Goal: Complete application form: Complete application form

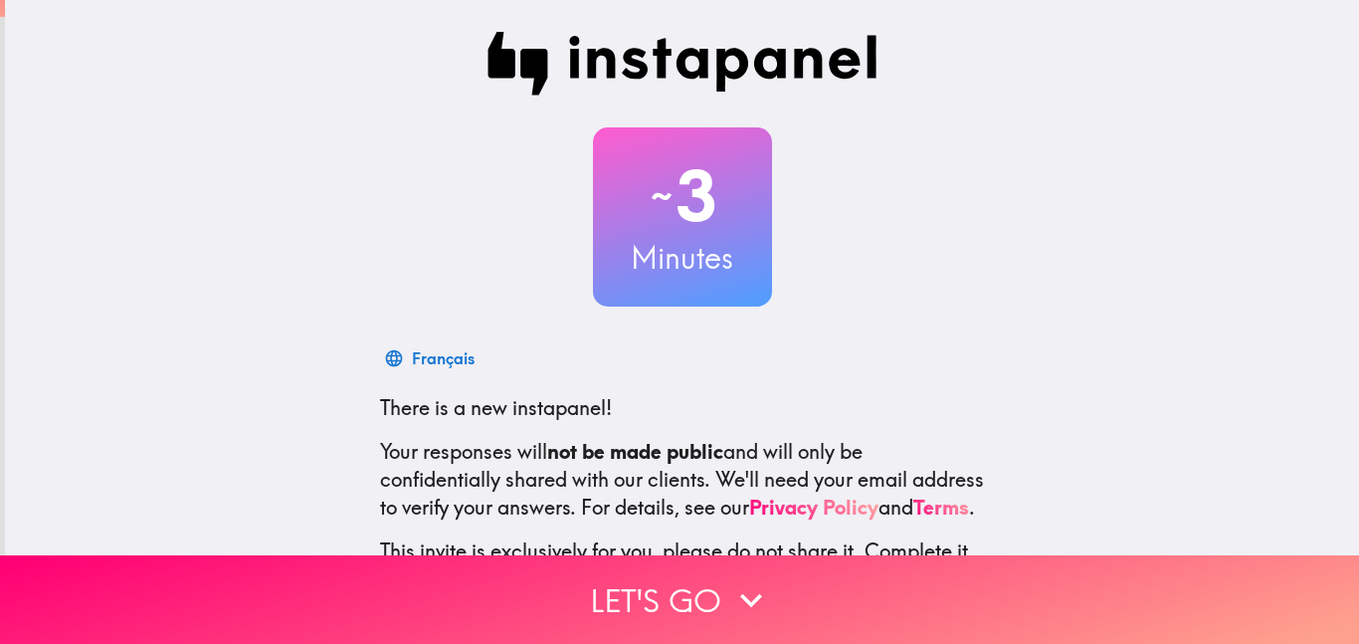
scroll to position [184, 0]
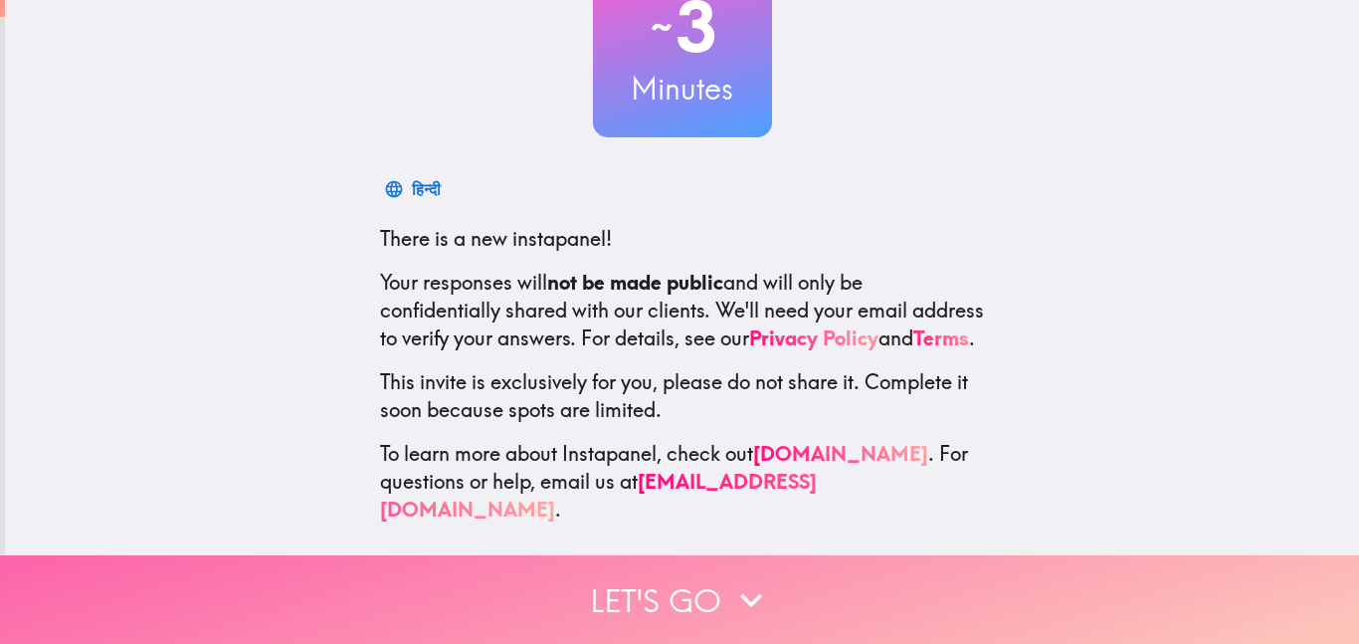
click at [697, 582] on button "Let's go" at bounding box center [679, 599] width 1359 height 89
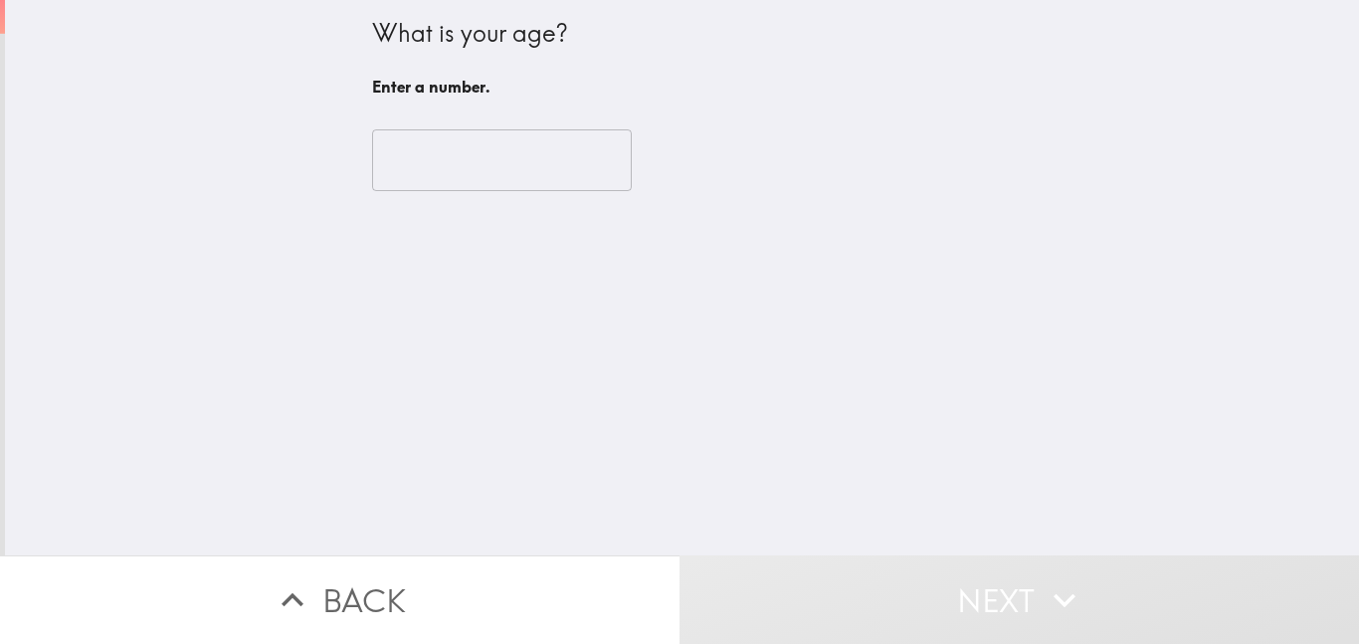
click at [471, 141] on input "number" at bounding box center [502, 160] width 260 height 62
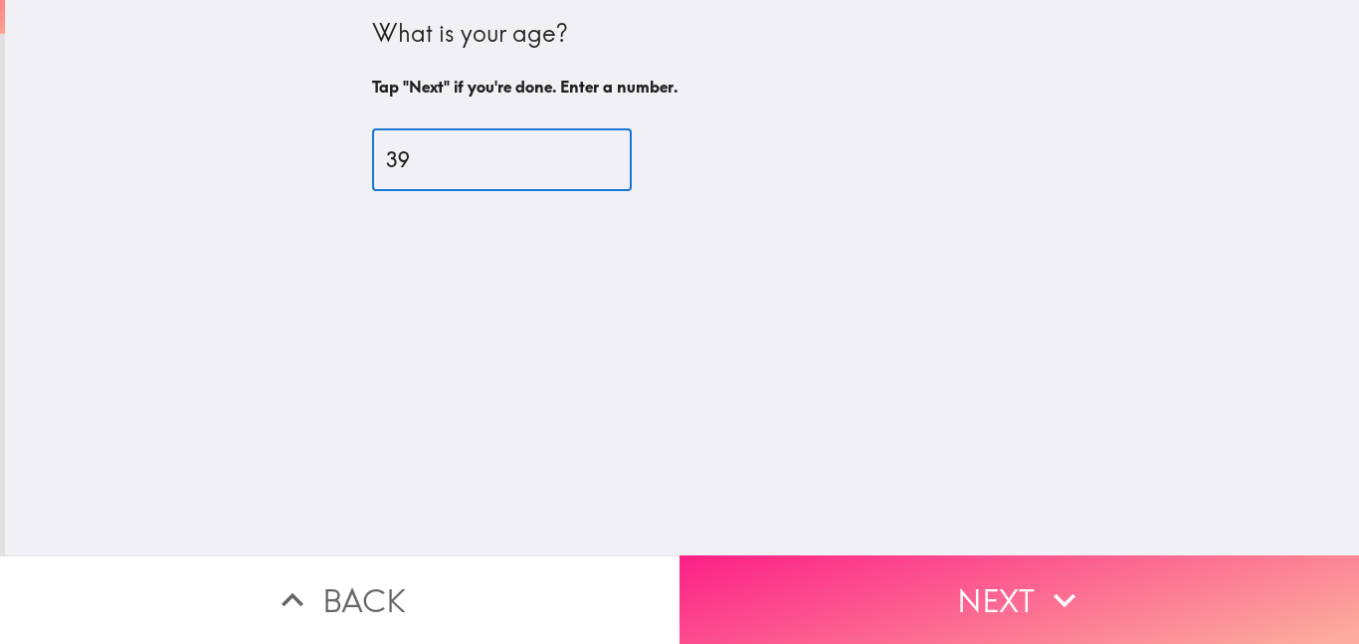
type input "39"
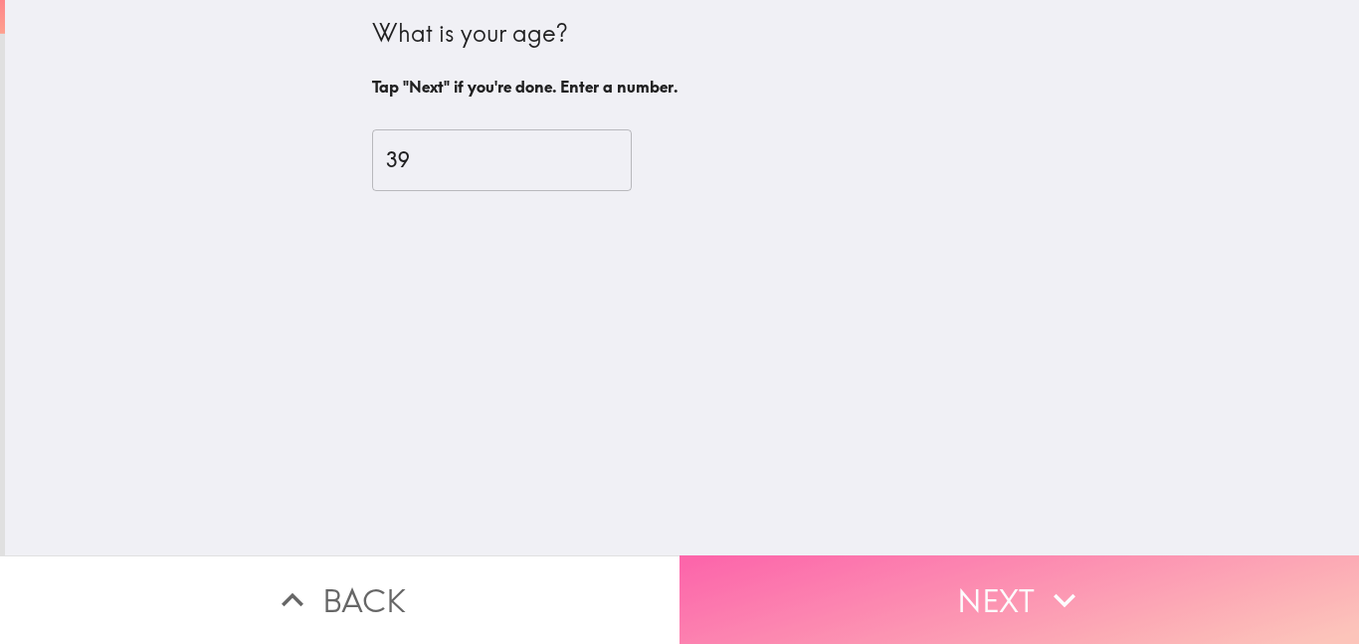
click at [927, 572] on button "Next" at bounding box center [1020, 599] width 680 height 89
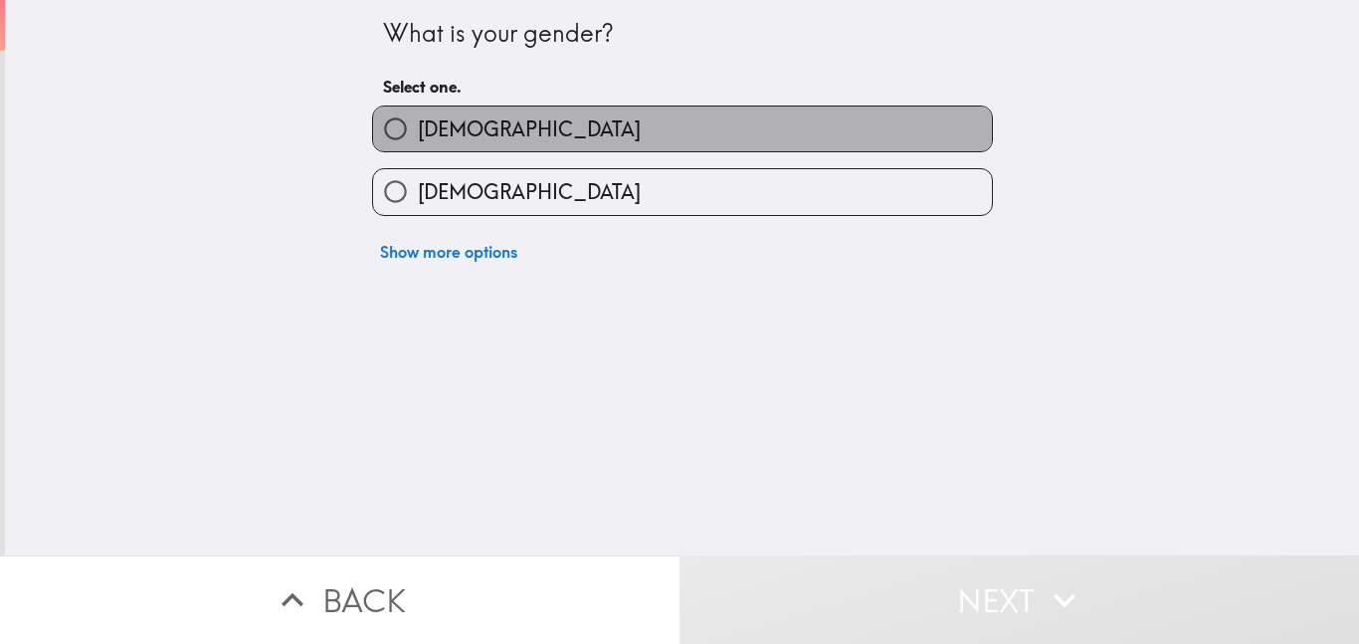
click at [660, 126] on label "[DEMOGRAPHIC_DATA]" at bounding box center [682, 128] width 619 height 45
click at [418, 126] on input "[DEMOGRAPHIC_DATA]" at bounding box center [395, 128] width 45 height 45
radio input "true"
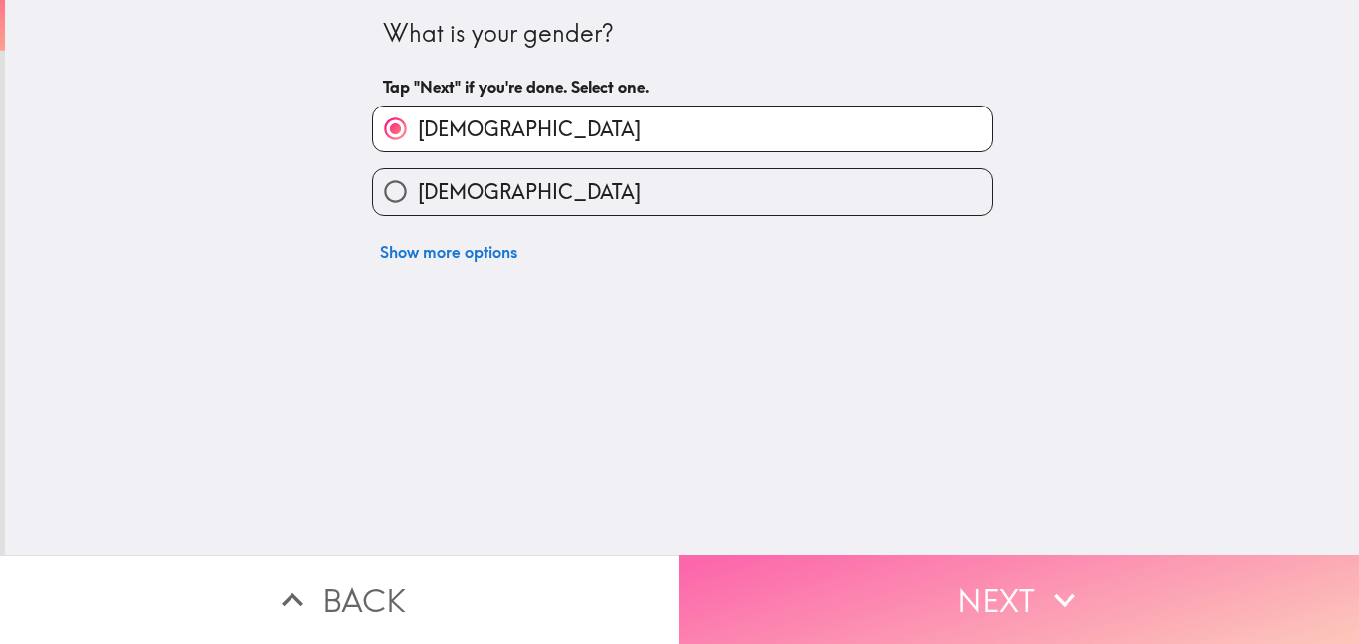
click at [865, 580] on button "Next" at bounding box center [1020, 599] width 680 height 89
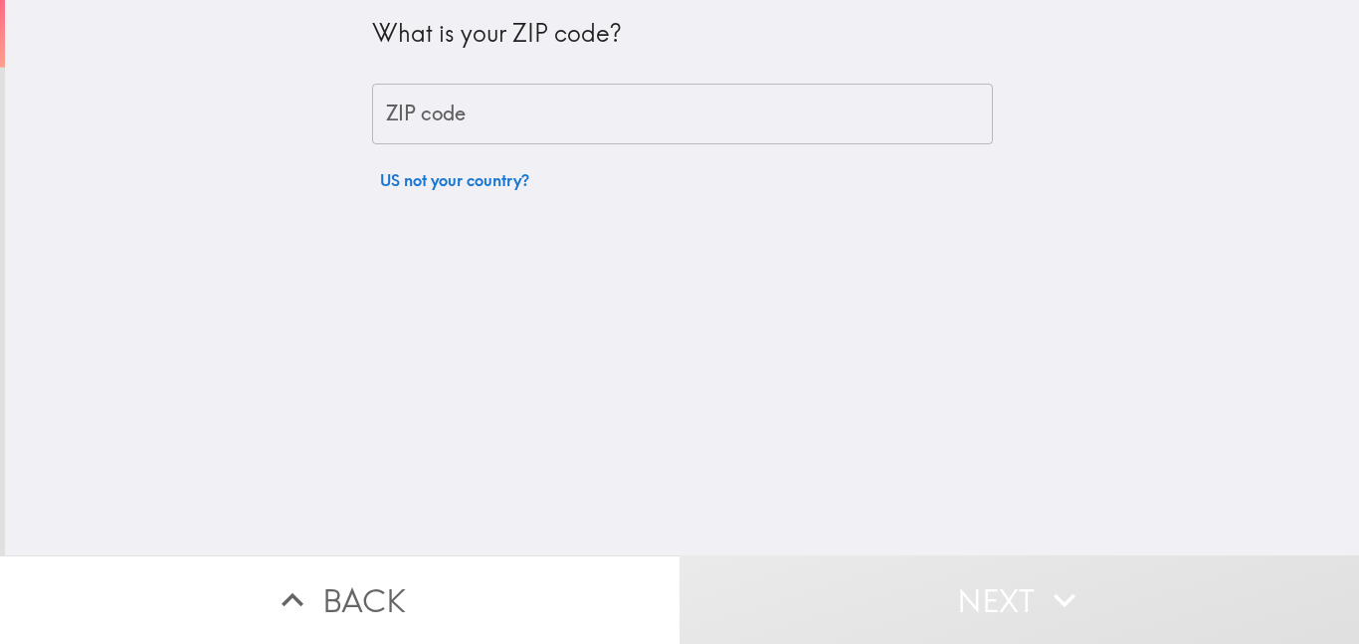
click at [512, 360] on div "What is your ZIP code? ZIP code ZIP code US not your country?" at bounding box center [682, 277] width 1354 height 555
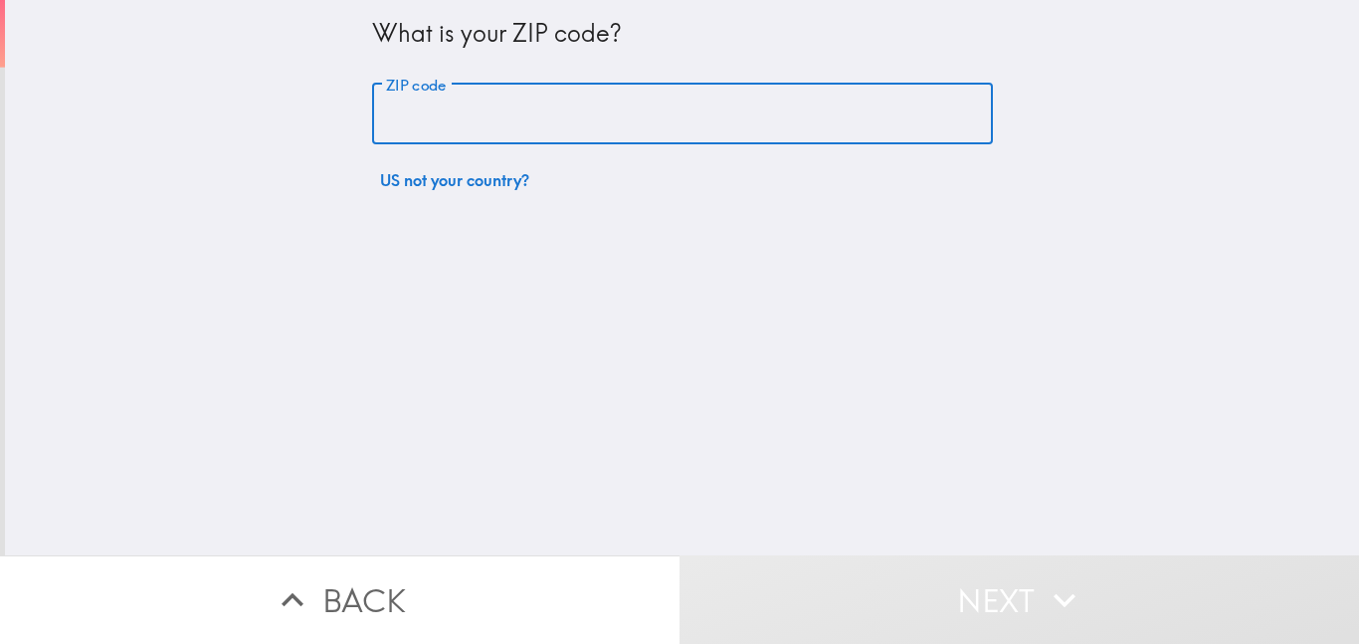
click at [571, 100] on input "ZIP code" at bounding box center [682, 115] width 621 height 62
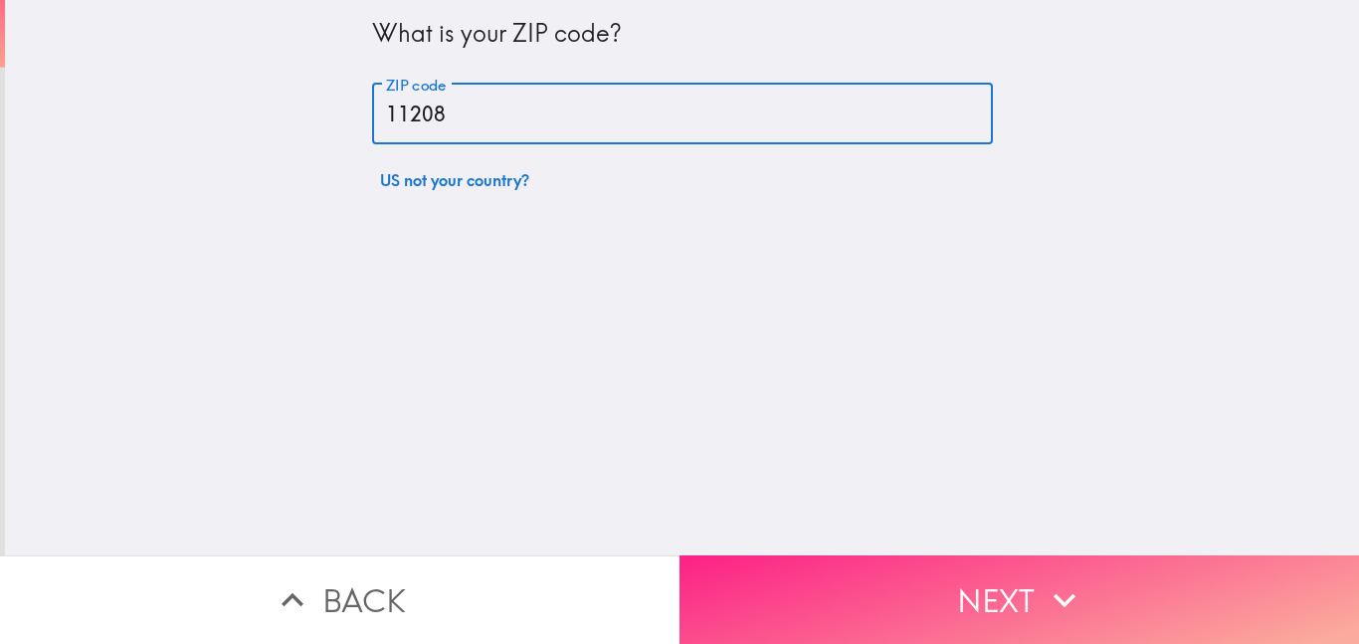
type input "11208"
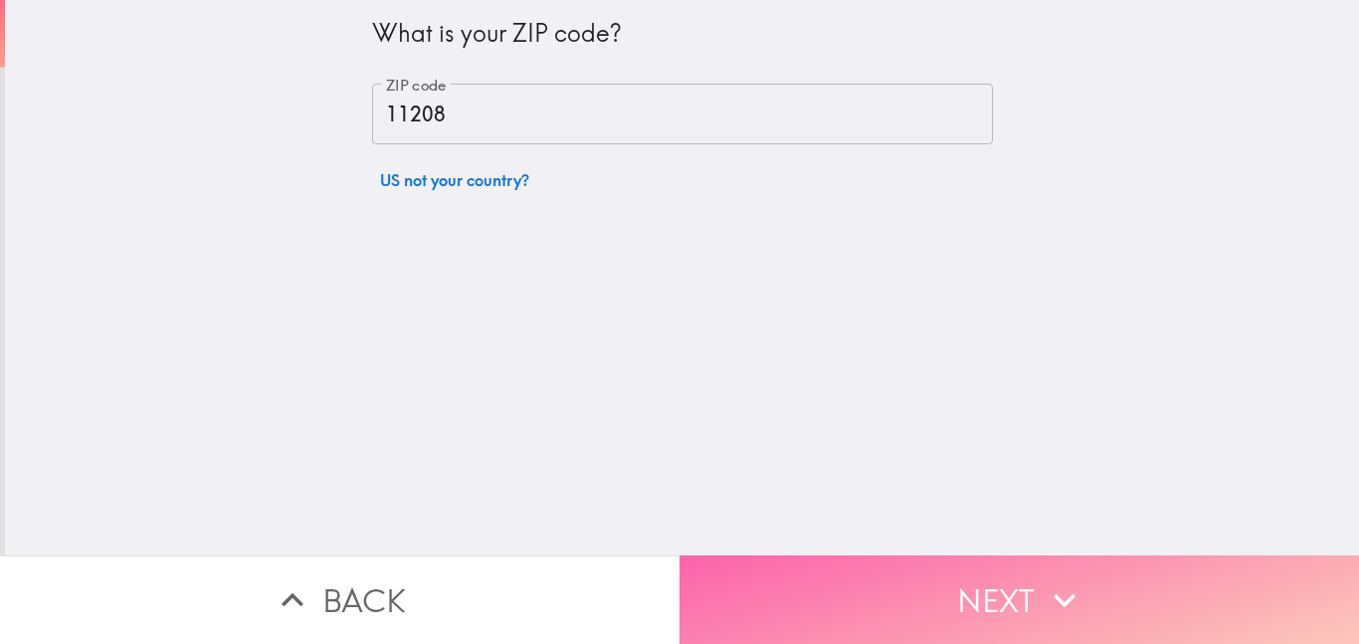
click at [903, 566] on button "Next" at bounding box center [1020, 599] width 680 height 89
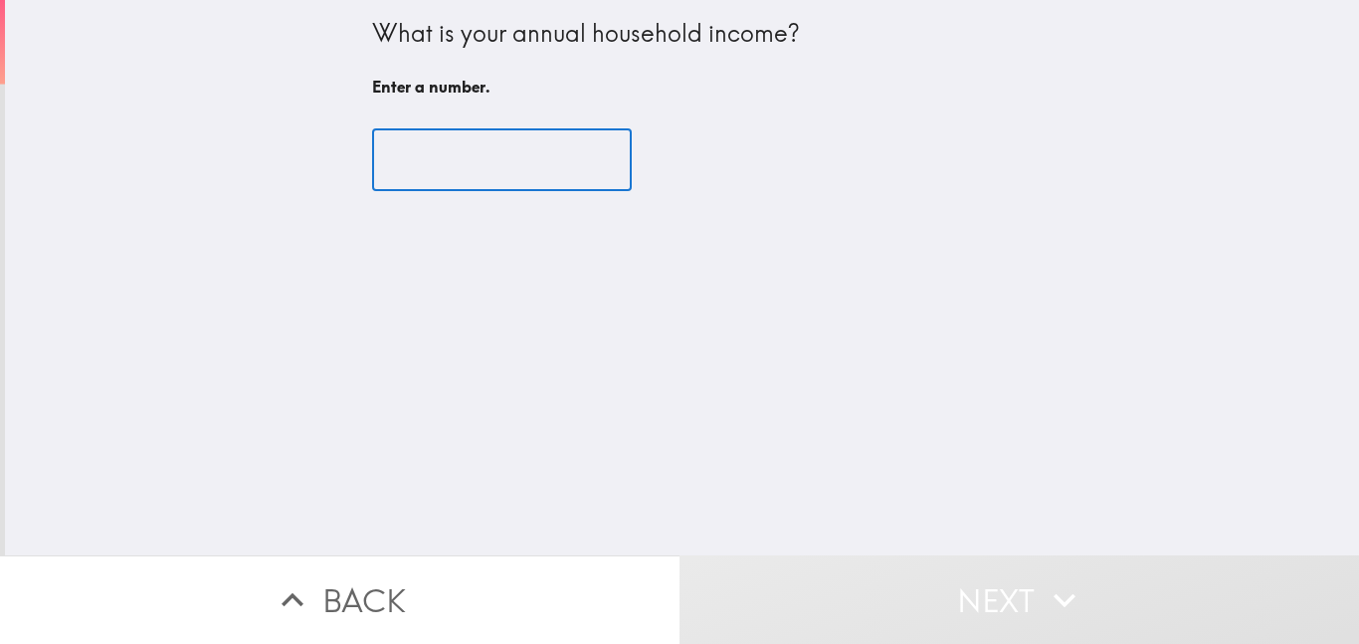
click at [433, 160] on input "number" at bounding box center [502, 160] width 260 height 62
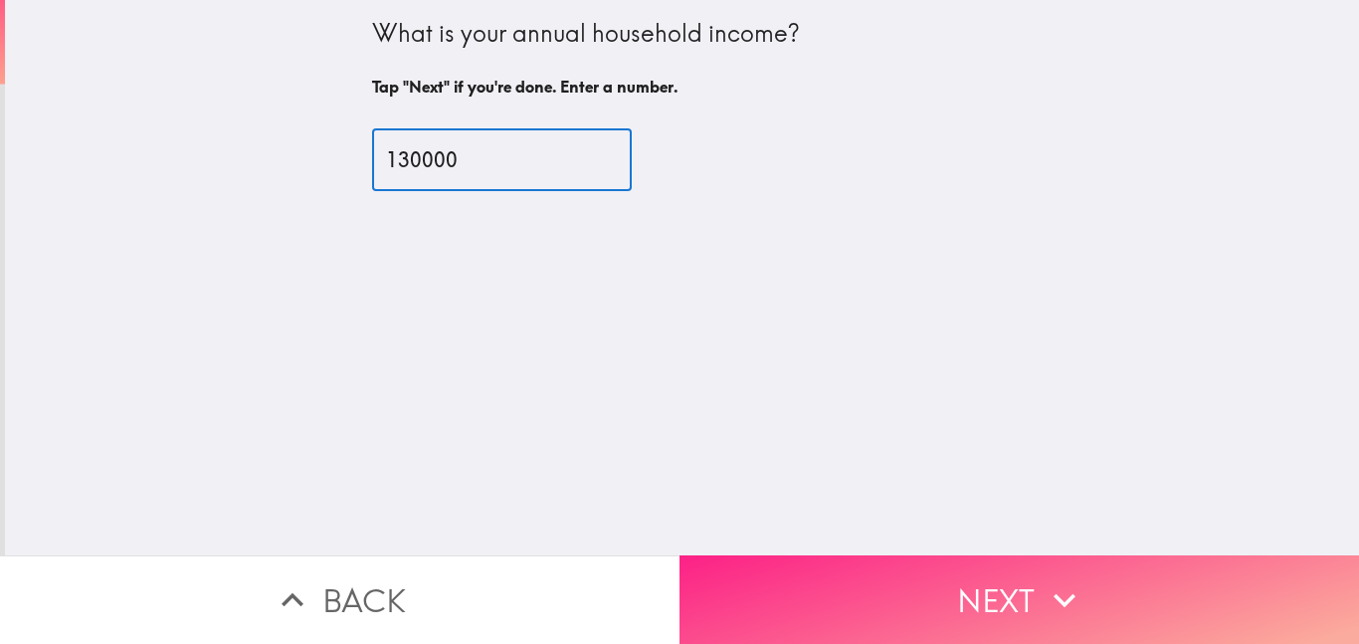
type input "130000"
click at [1043, 586] on icon "button" at bounding box center [1065, 600] width 44 height 44
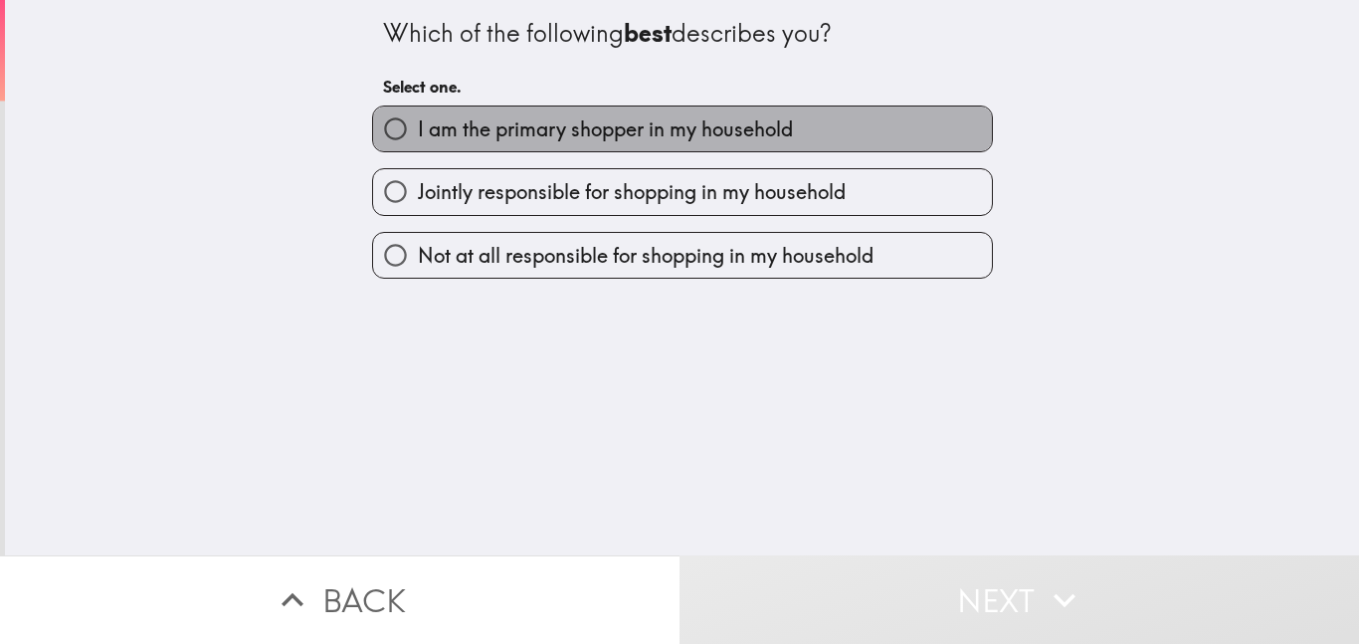
click at [464, 126] on span "I am the primary shopper in my household" at bounding box center [605, 129] width 375 height 28
click at [418, 126] on input "I am the primary shopper in my household" at bounding box center [395, 128] width 45 height 45
radio input "true"
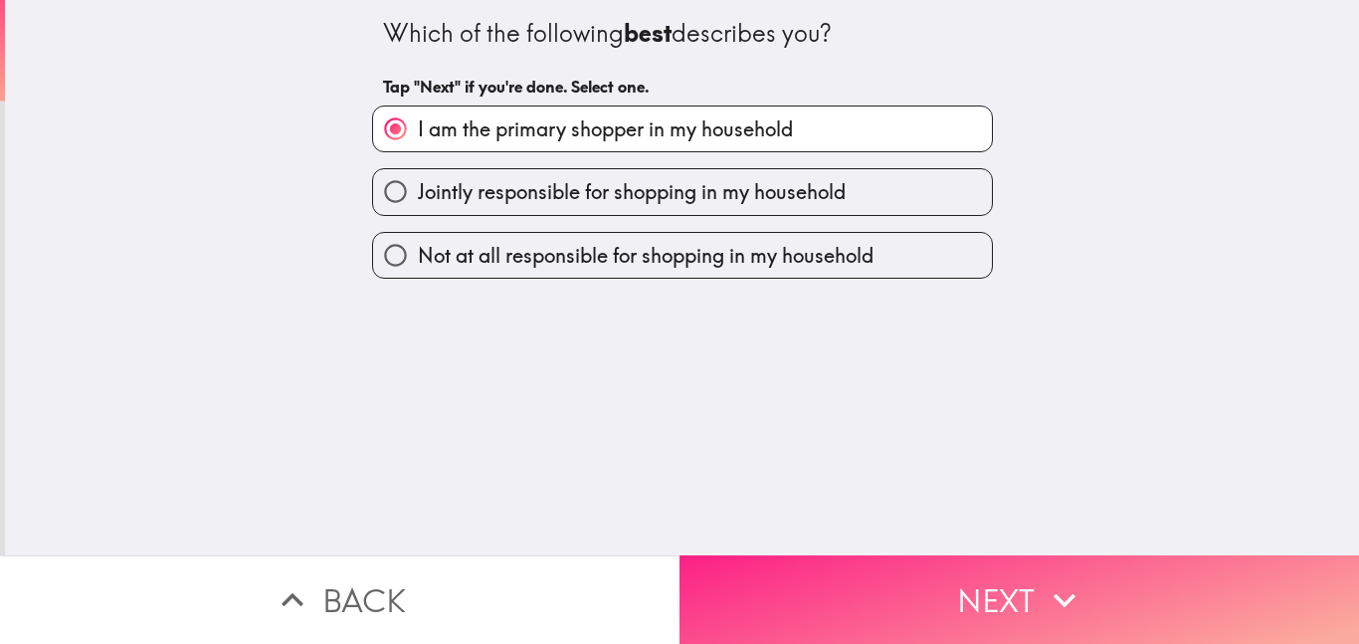
click at [963, 573] on button "Next" at bounding box center [1020, 599] width 680 height 89
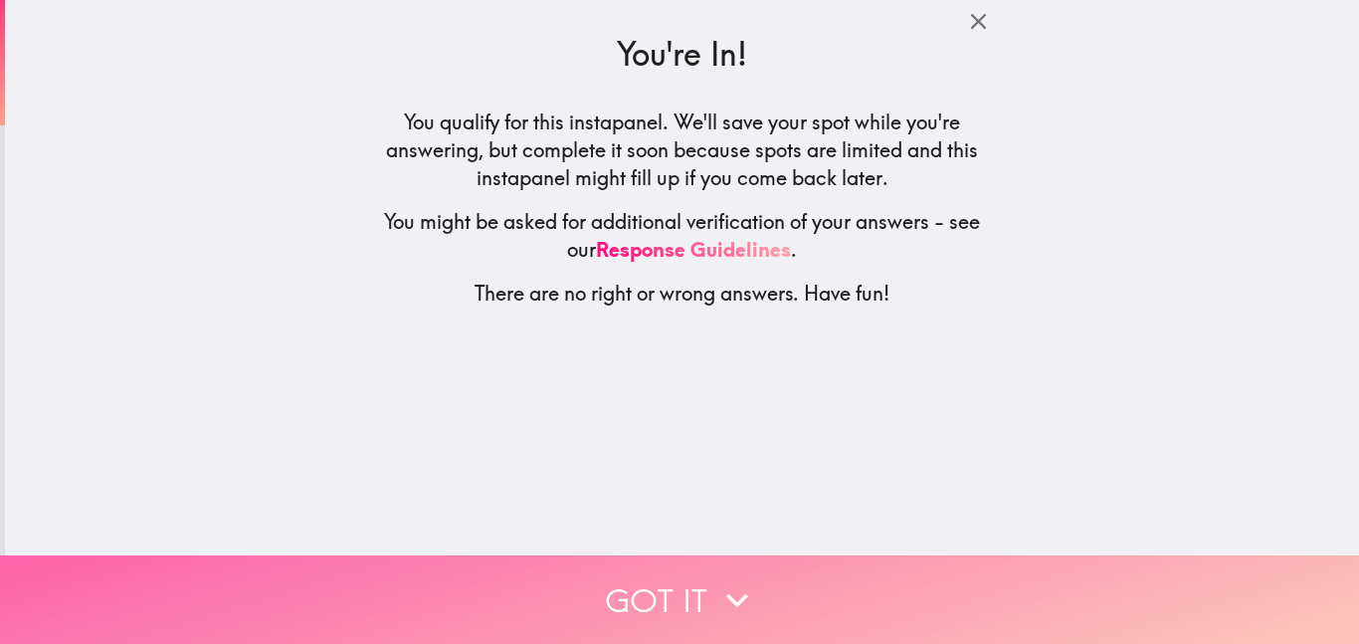
click at [715, 583] on icon "button" at bounding box center [737, 600] width 44 height 44
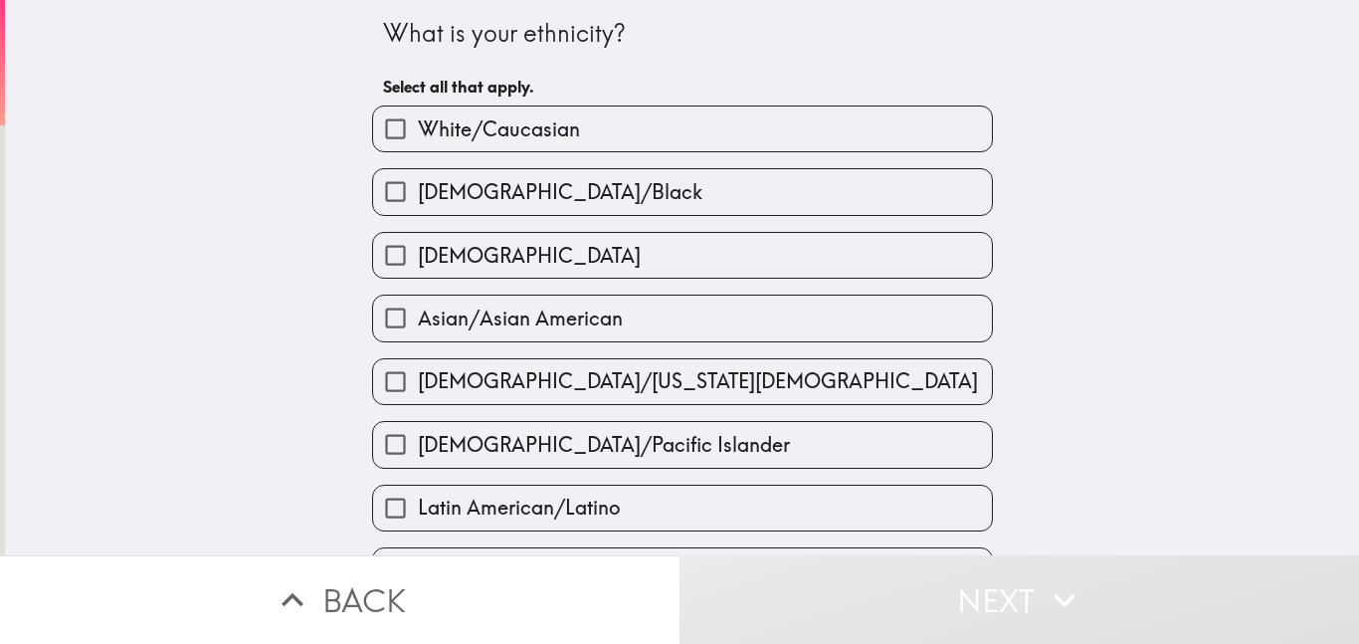
click at [628, 128] on label "White/Caucasian" at bounding box center [682, 128] width 619 height 45
click at [418, 128] on input "White/Caucasian" at bounding box center [395, 128] width 45 height 45
checkbox input "true"
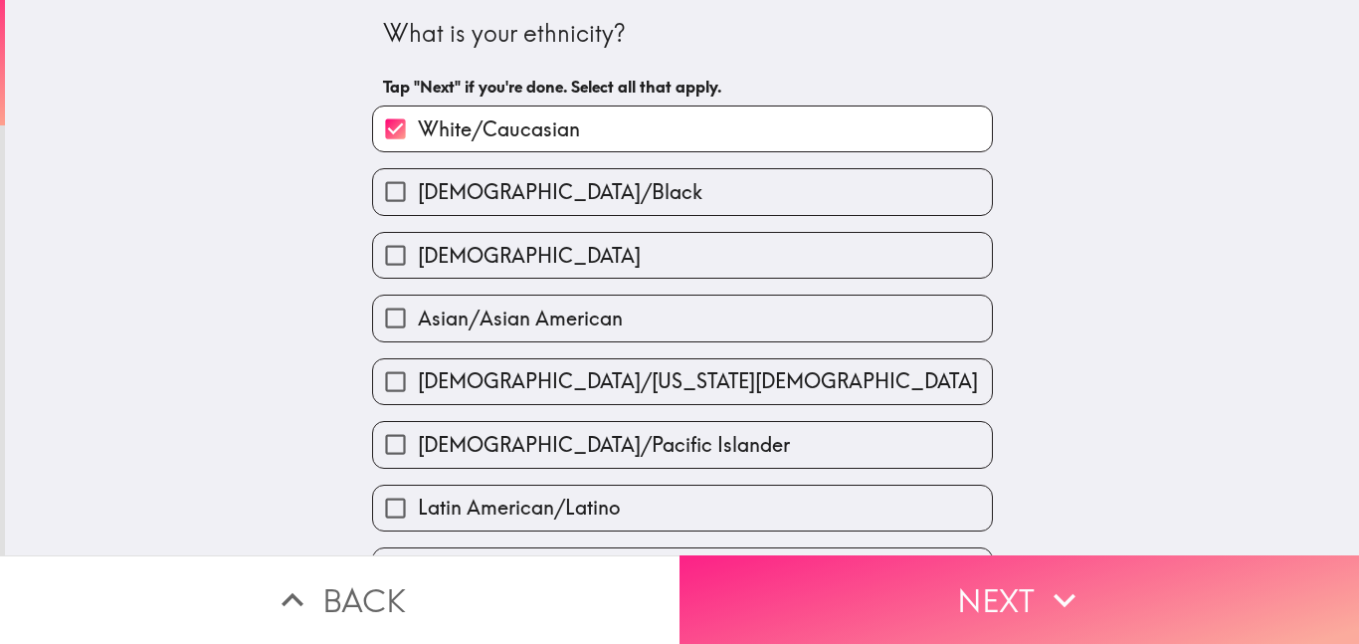
click at [1043, 578] on icon "button" at bounding box center [1065, 600] width 44 height 44
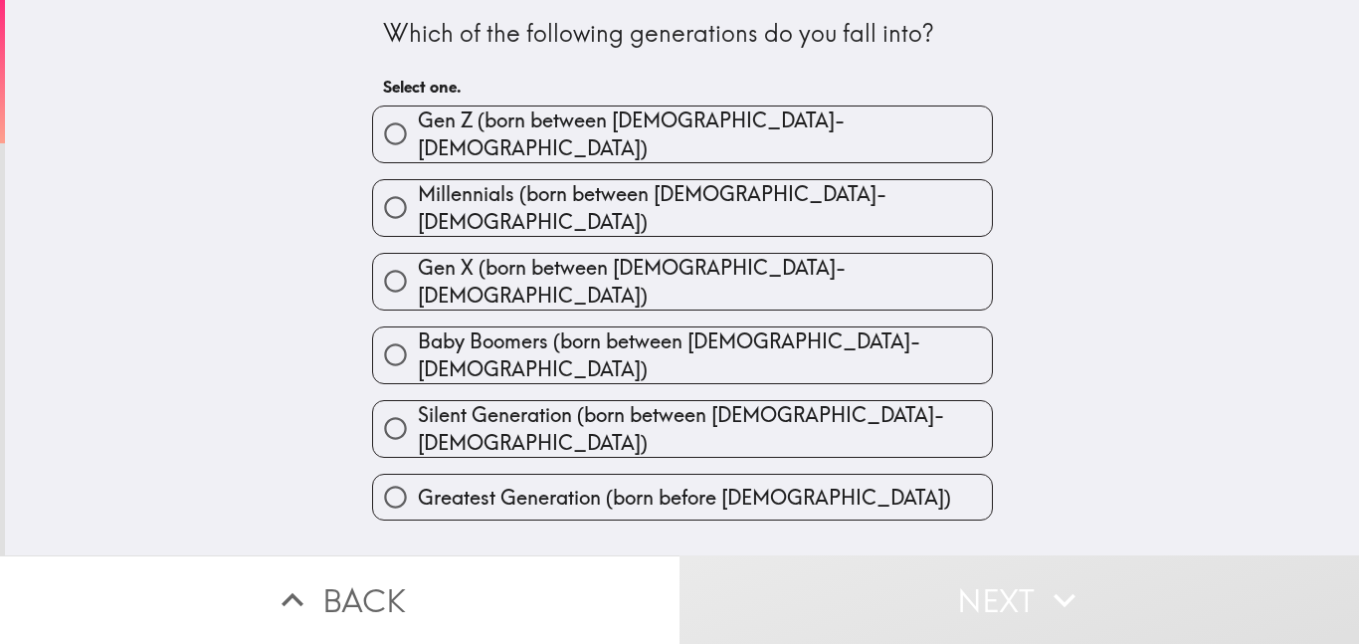
click at [651, 190] on span "Millennials (born between [DEMOGRAPHIC_DATA]-[DEMOGRAPHIC_DATA])" at bounding box center [705, 208] width 574 height 56
click at [418, 190] on input "Millennials (born between [DEMOGRAPHIC_DATA]-[DEMOGRAPHIC_DATA])" at bounding box center [395, 207] width 45 height 45
radio input "true"
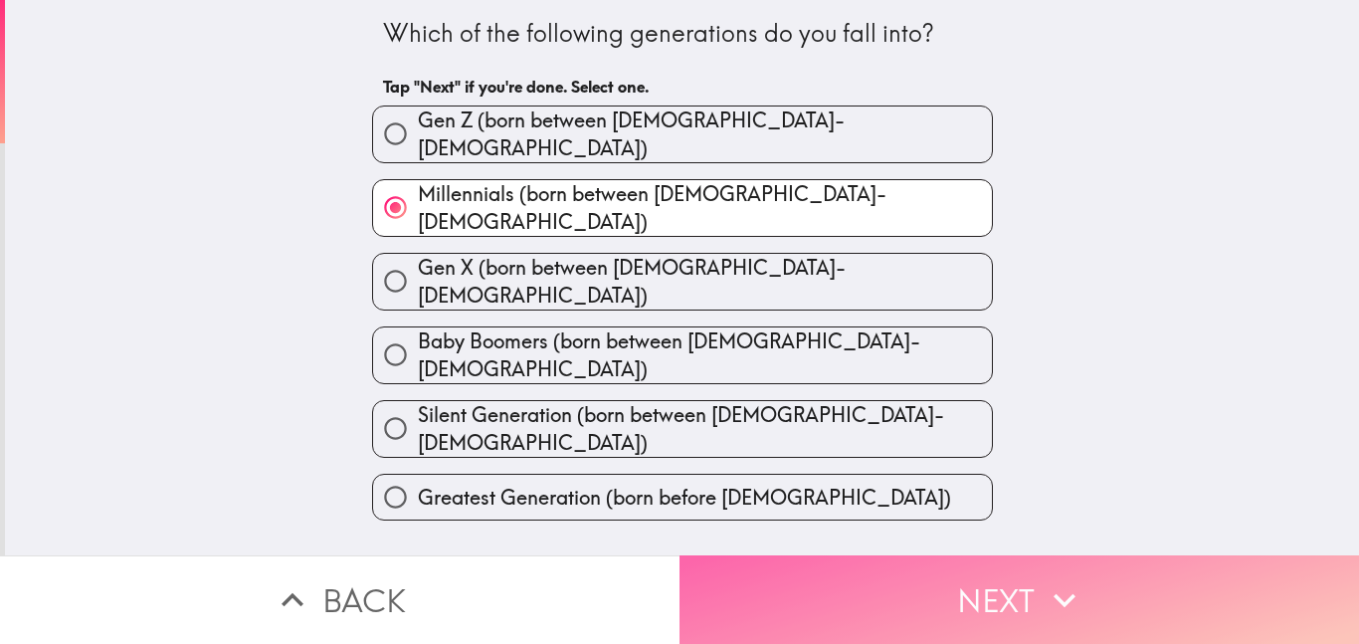
click at [969, 591] on button "Next" at bounding box center [1020, 599] width 680 height 89
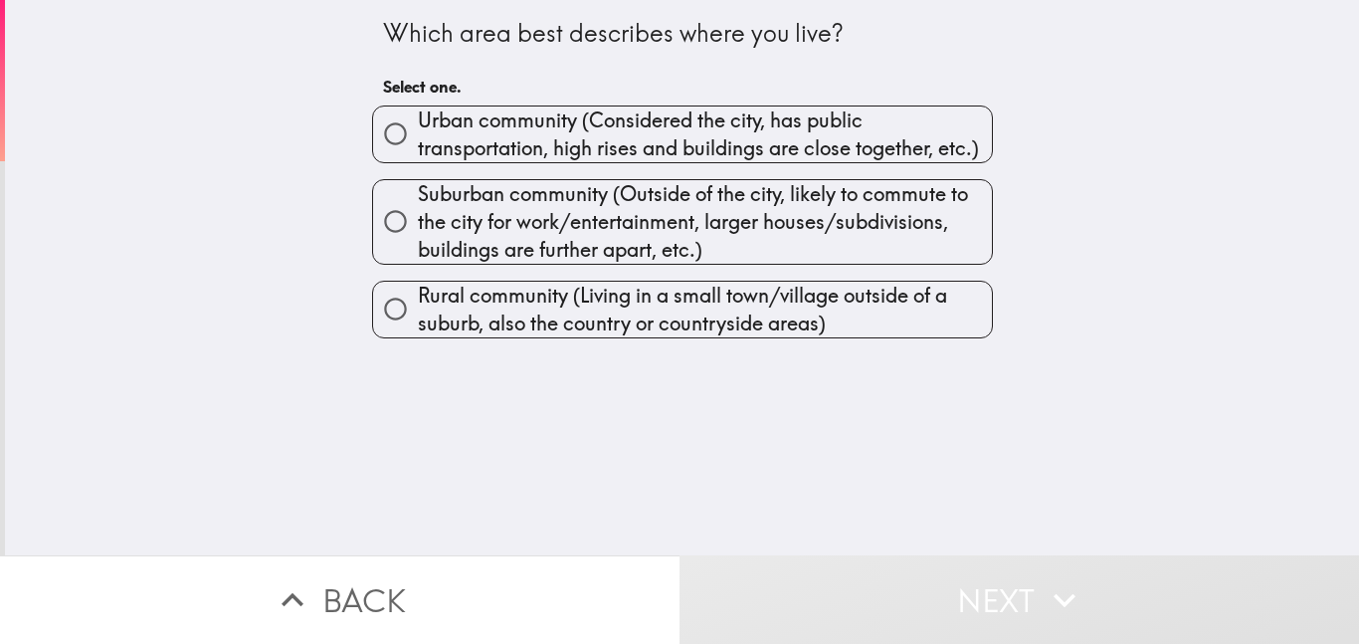
click at [474, 130] on span "Urban community (Considered the city, has public transportation, high rises and…" at bounding box center [705, 134] width 574 height 56
click at [418, 130] on input "Urban community (Considered the city, has public transportation, high rises and…" at bounding box center [395, 133] width 45 height 45
radio input "true"
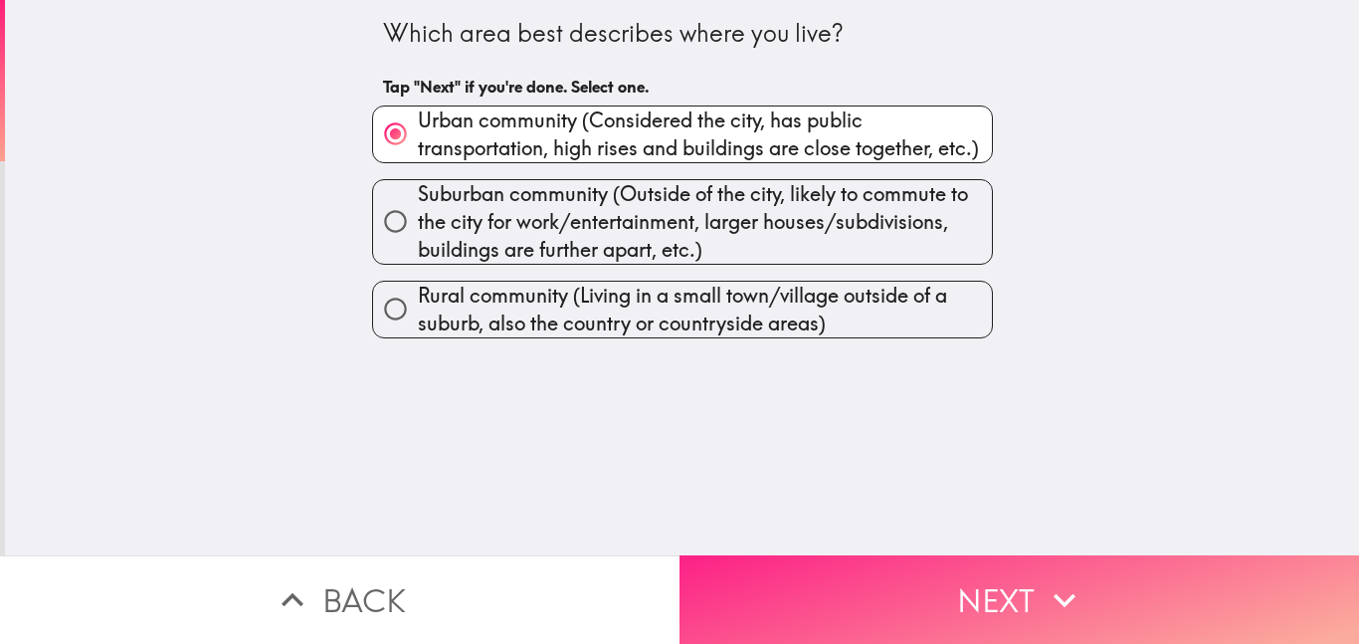
click at [942, 575] on button "Next" at bounding box center [1020, 599] width 680 height 89
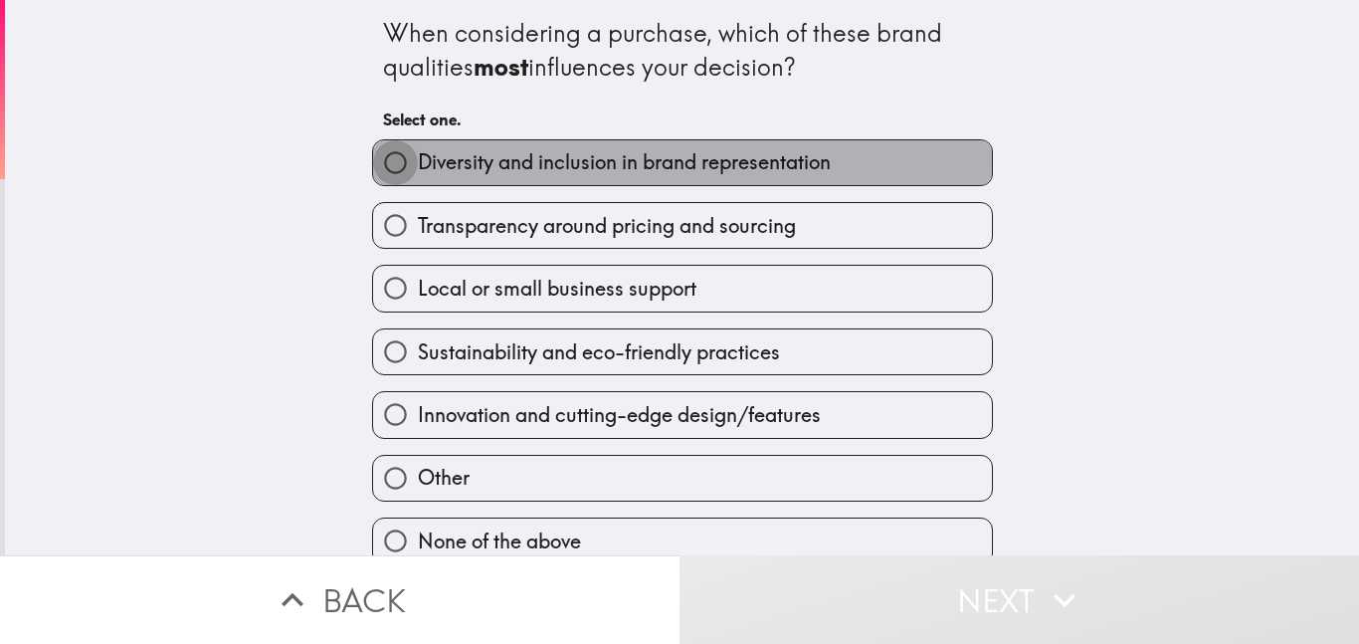
click at [378, 161] on input "Diversity and inclusion in brand representation" at bounding box center [395, 162] width 45 height 45
radio input "true"
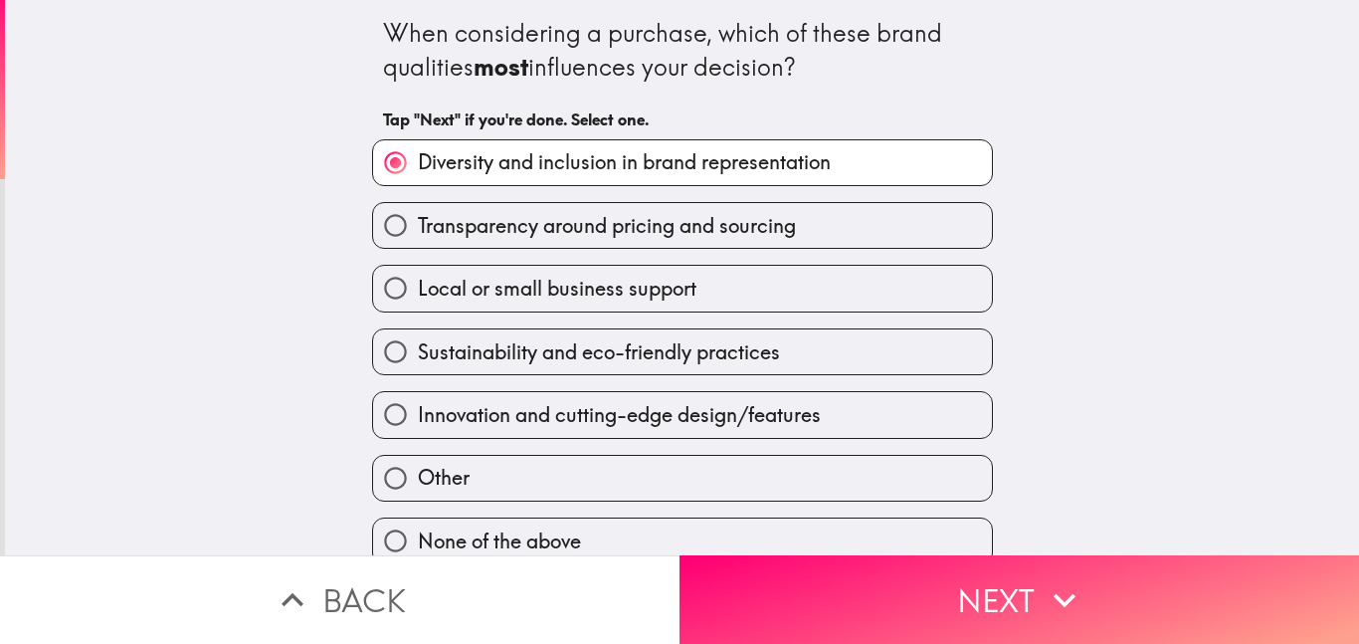
scroll to position [25, 0]
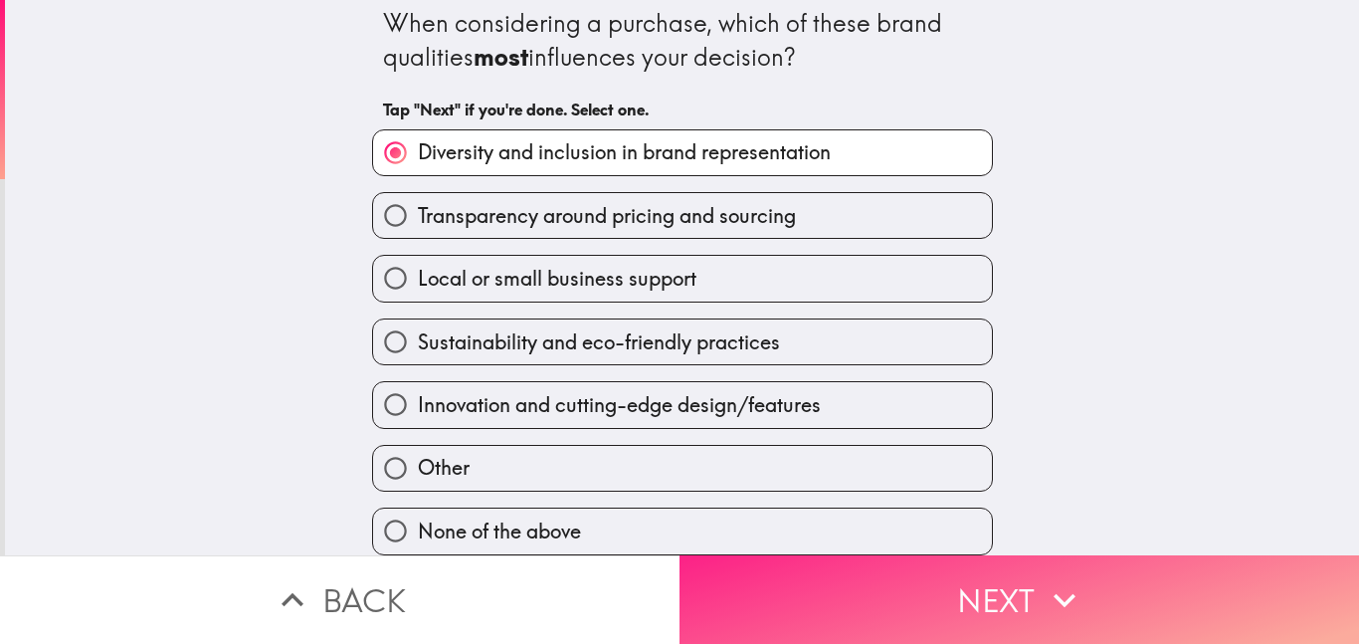
click at [1125, 605] on button "Next" at bounding box center [1020, 599] width 680 height 89
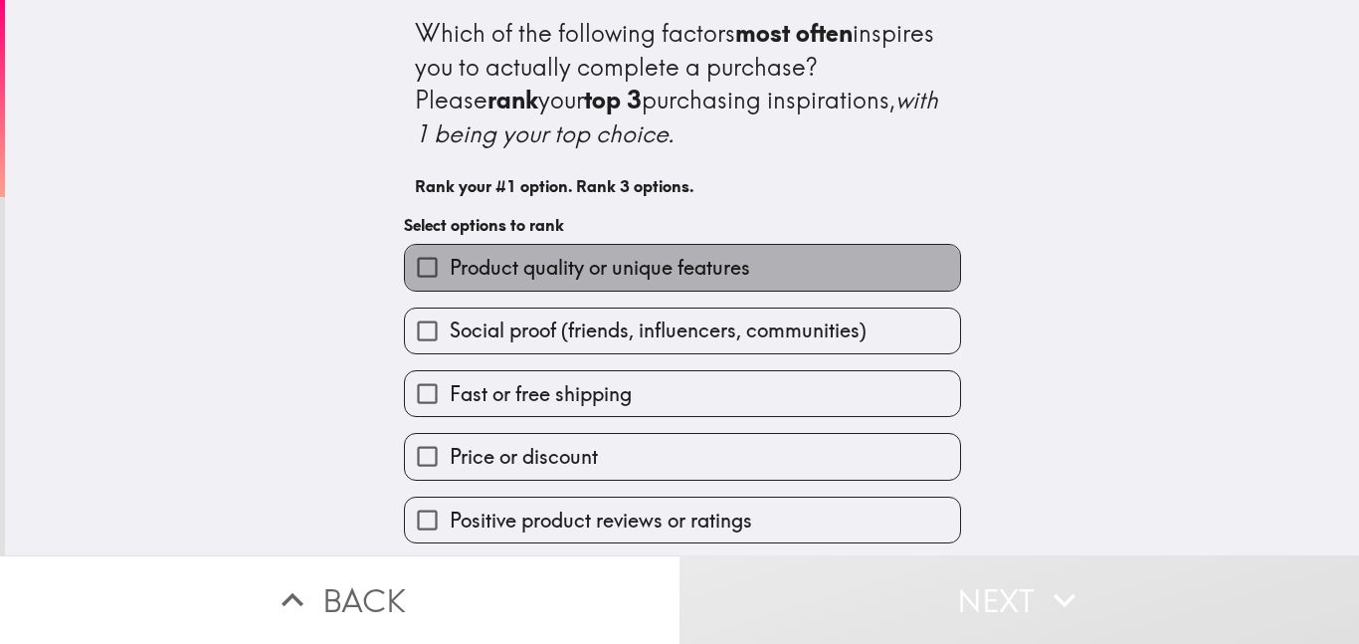
click at [517, 263] on span "Product quality or unique features" at bounding box center [600, 268] width 300 height 28
click at [450, 263] on input "Product quality or unique features" at bounding box center [427, 267] width 45 height 45
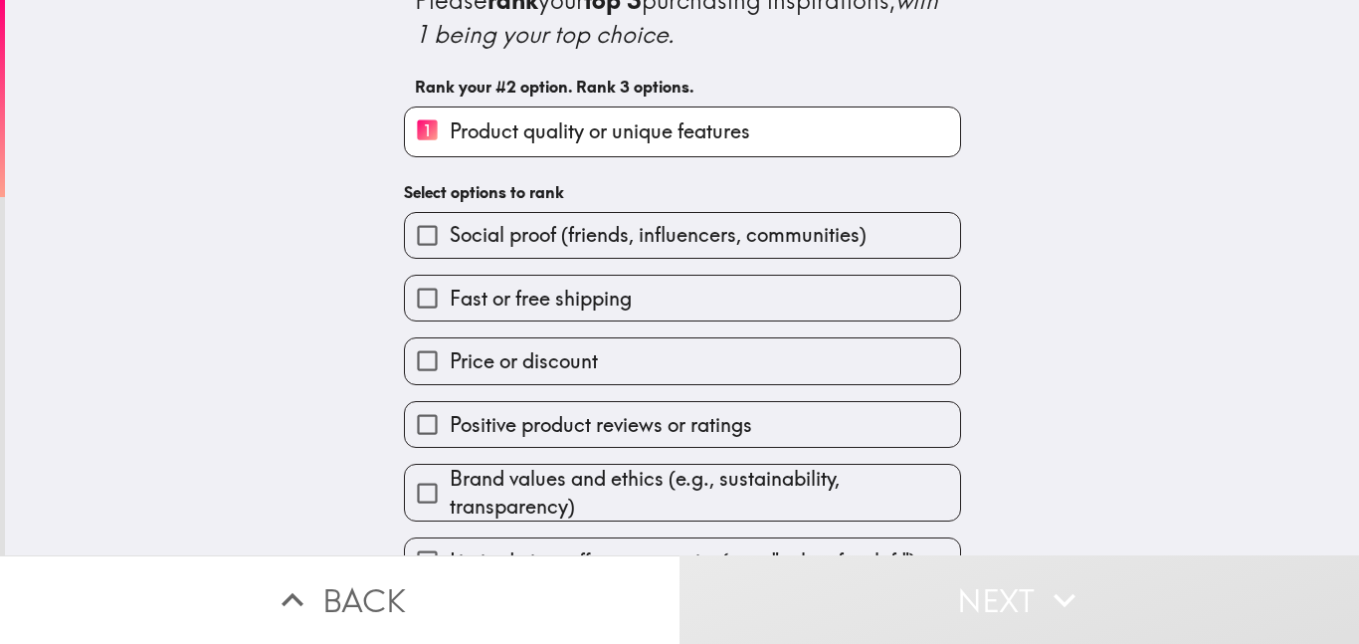
scroll to position [144, 0]
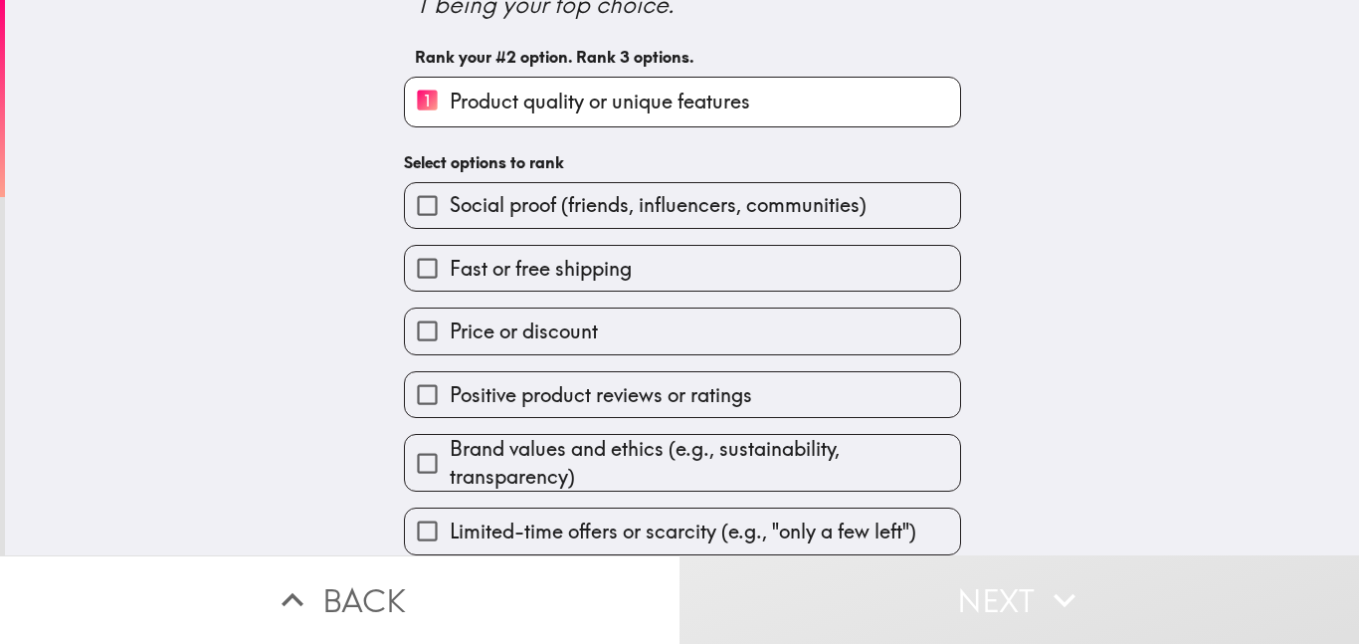
click at [477, 255] on span "Fast or free shipping" at bounding box center [541, 269] width 182 height 28
click at [450, 249] on input "Fast or free shipping" at bounding box center [427, 268] width 45 height 45
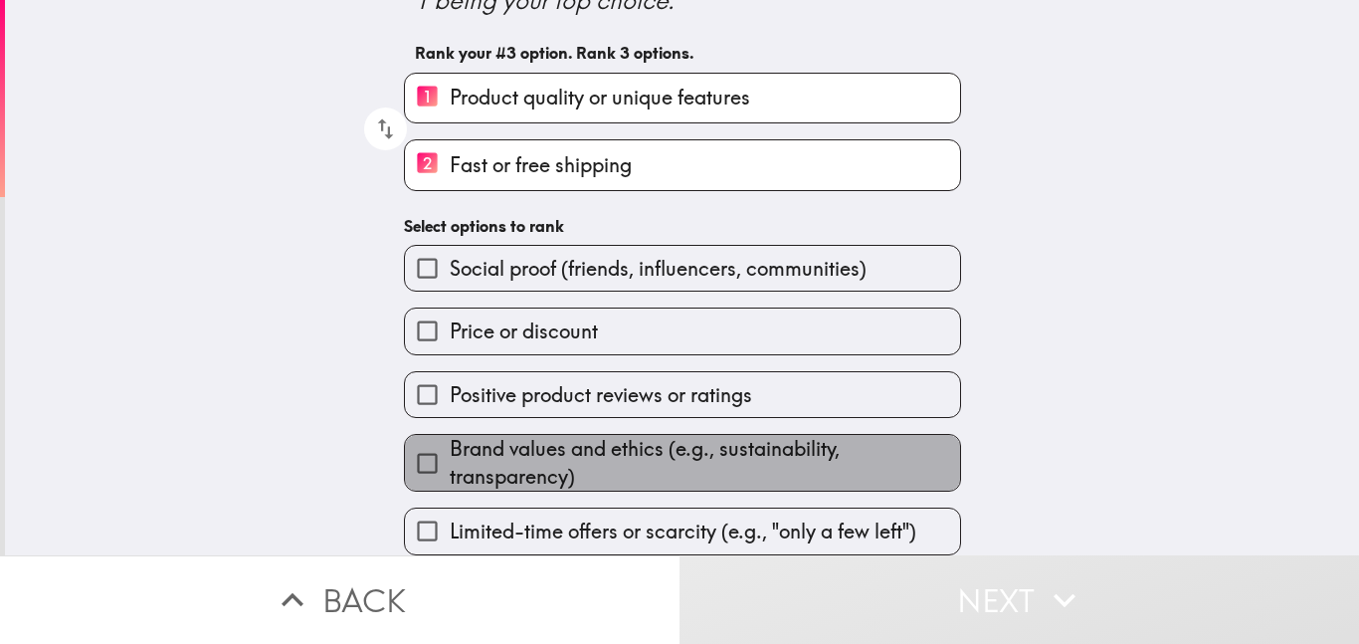
click at [658, 449] on span "Brand values and ethics (e.g., sustainability, transparency)" at bounding box center [705, 463] width 510 height 56
click at [450, 449] on input "Brand values and ethics (e.g., sustainability, transparency)" at bounding box center [427, 463] width 45 height 45
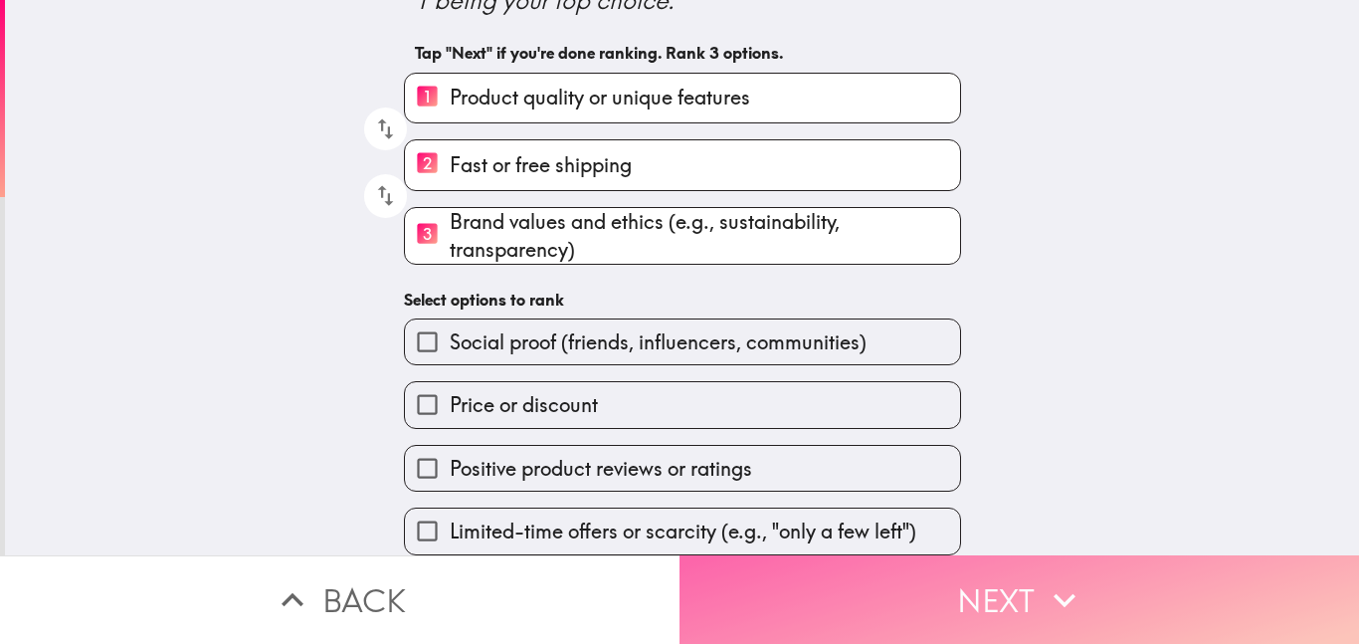
click at [1112, 580] on button "Next" at bounding box center [1020, 599] width 680 height 89
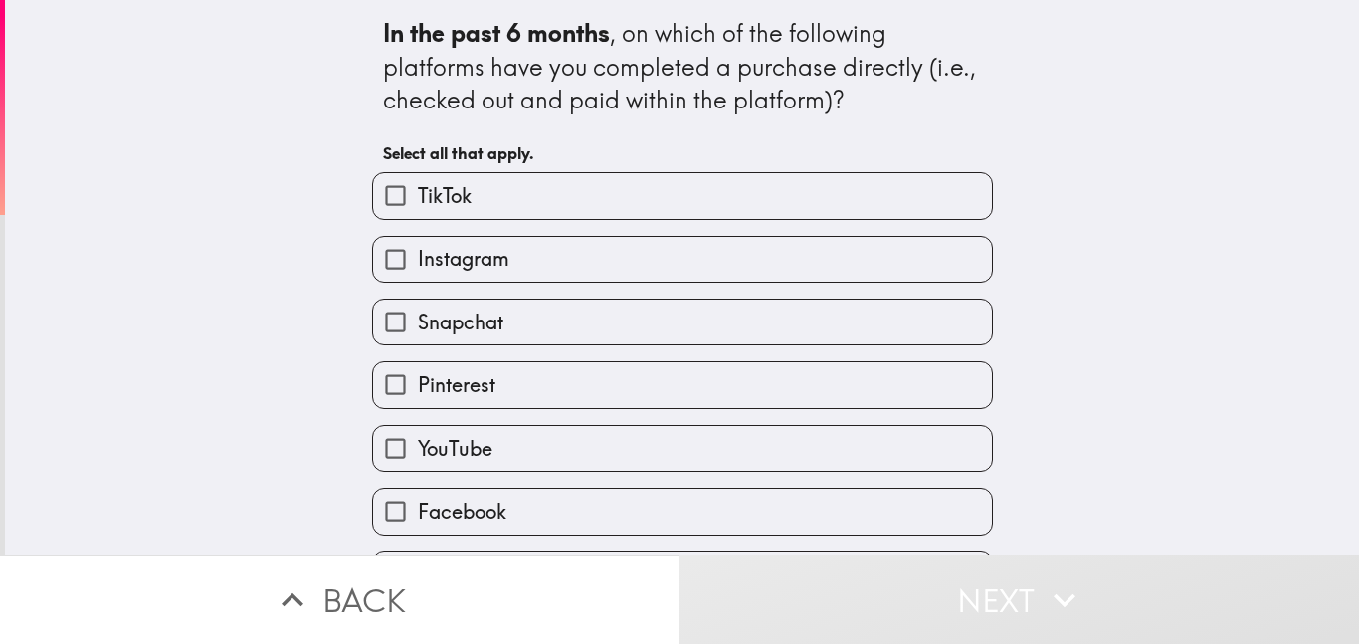
click at [373, 197] on input "TikTok" at bounding box center [395, 195] width 45 height 45
checkbox input "true"
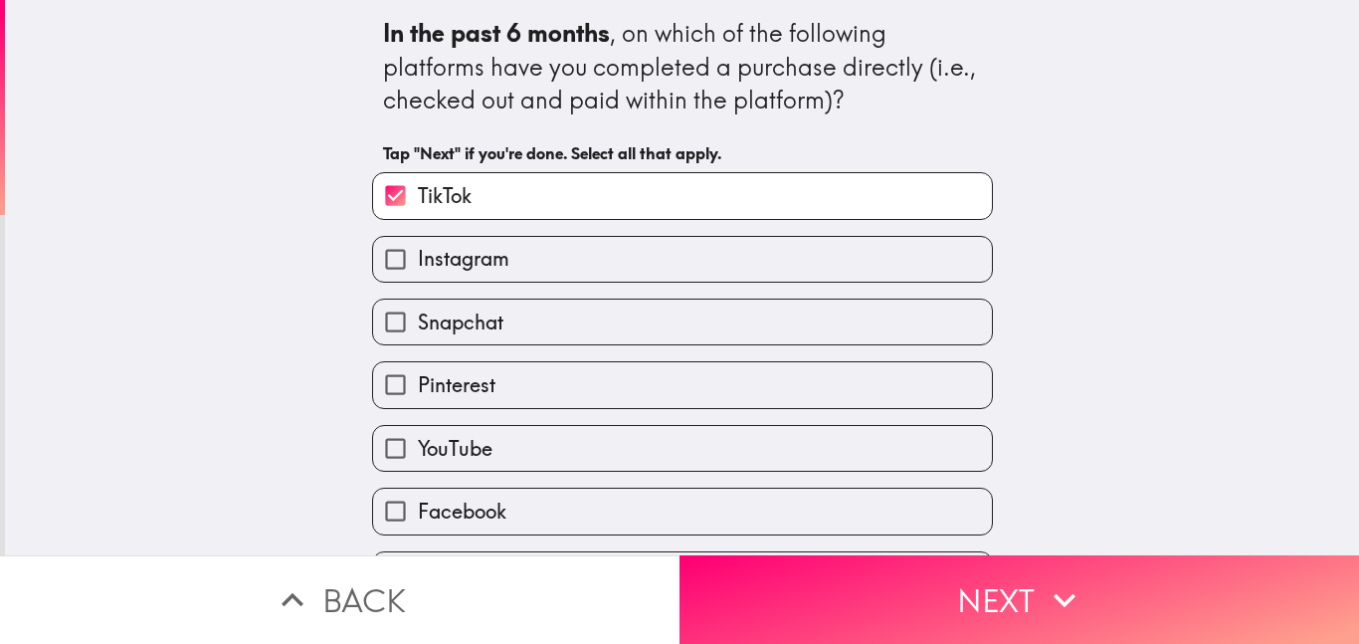
click at [374, 510] on input "Facebook" at bounding box center [395, 511] width 45 height 45
checkbox input "true"
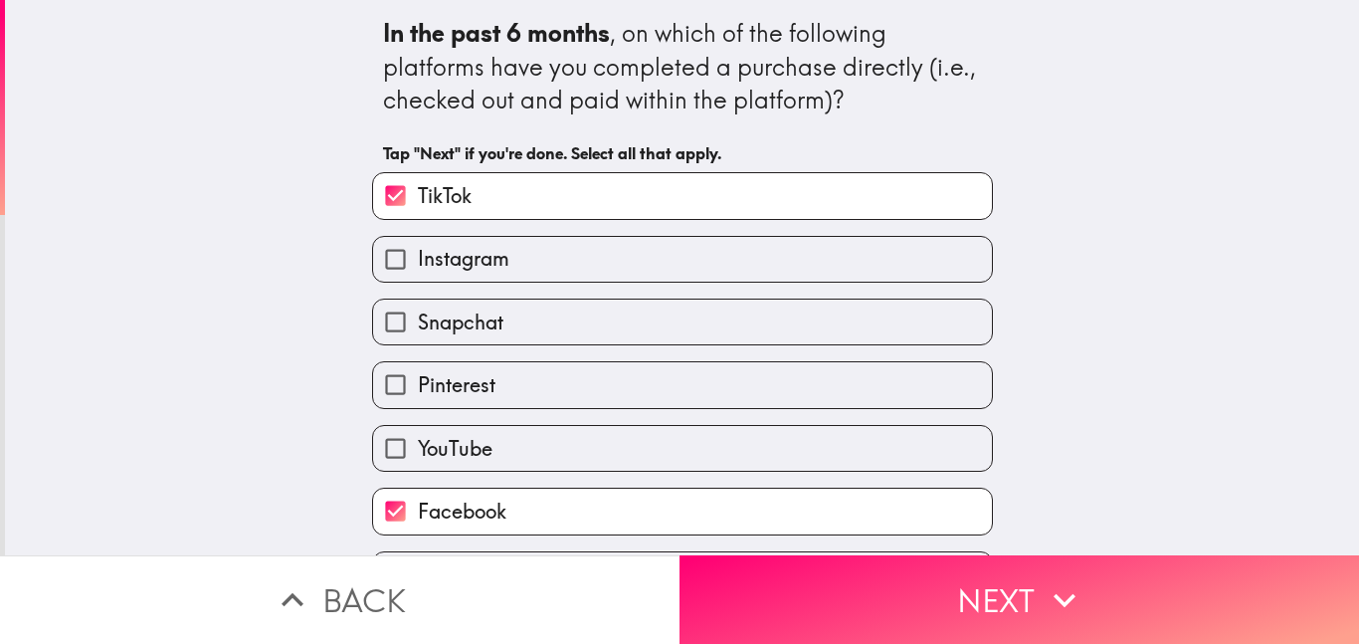
scroll to position [58, 0]
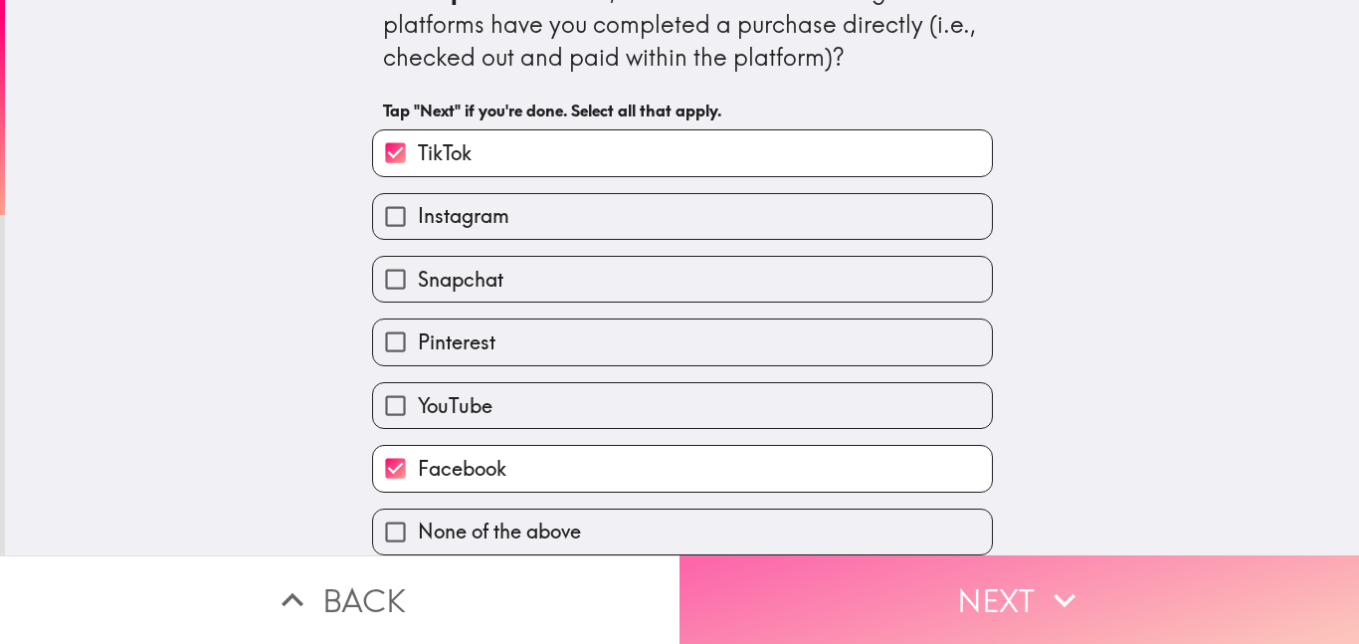
click at [1156, 597] on button "Next" at bounding box center [1020, 599] width 680 height 89
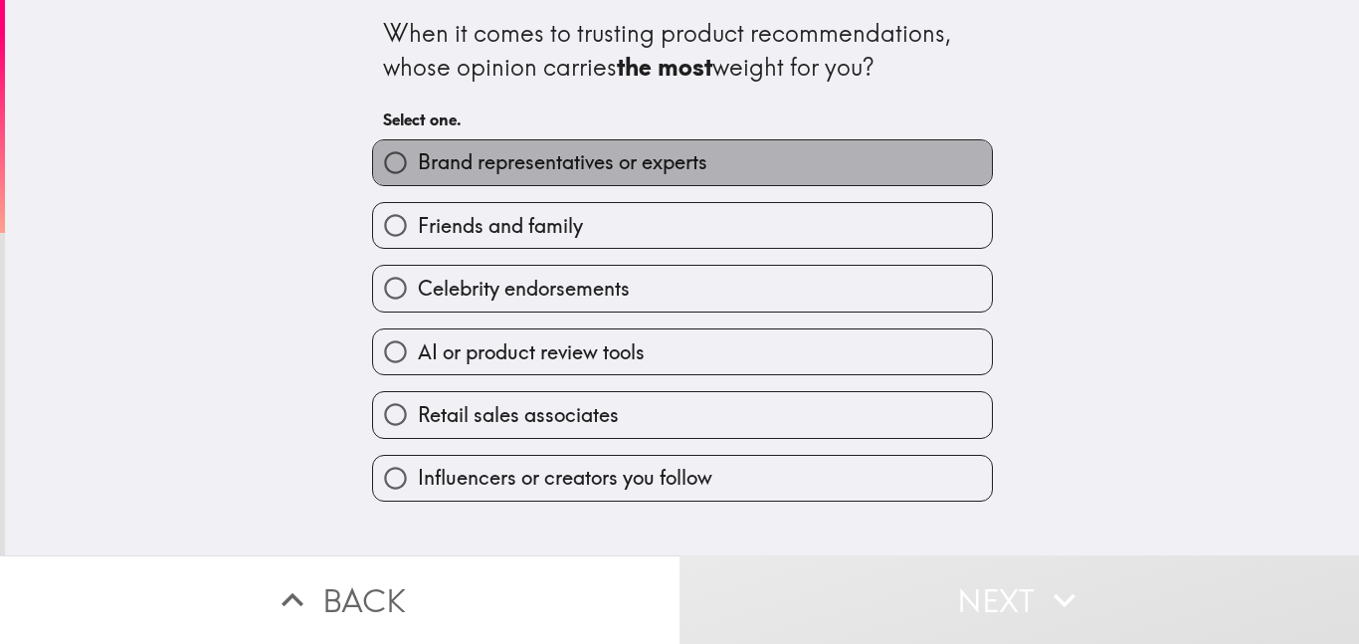
click at [418, 162] on span "Brand representatives or experts" at bounding box center [563, 162] width 290 height 28
click at [410, 162] on input "Brand representatives or experts" at bounding box center [395, 162] width 45 height 45
radio input "true"
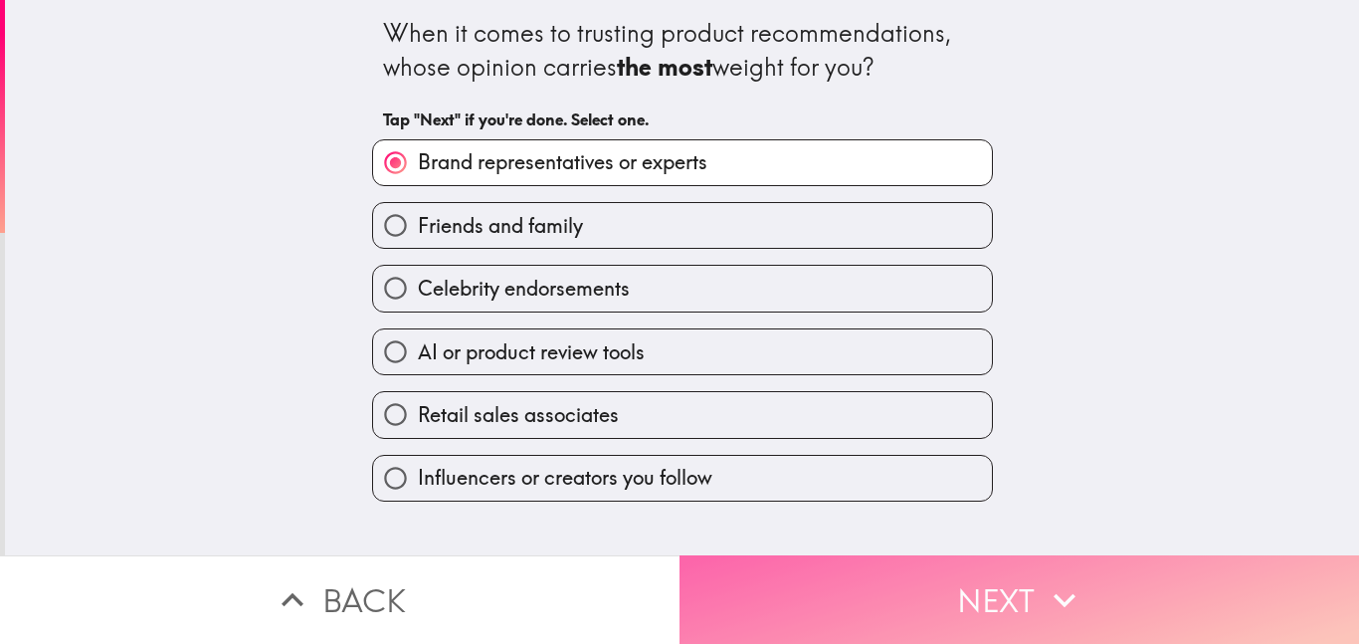
click at [1017, 585] on button "Next" at bounding box center [1020, 599] width 680 height 89
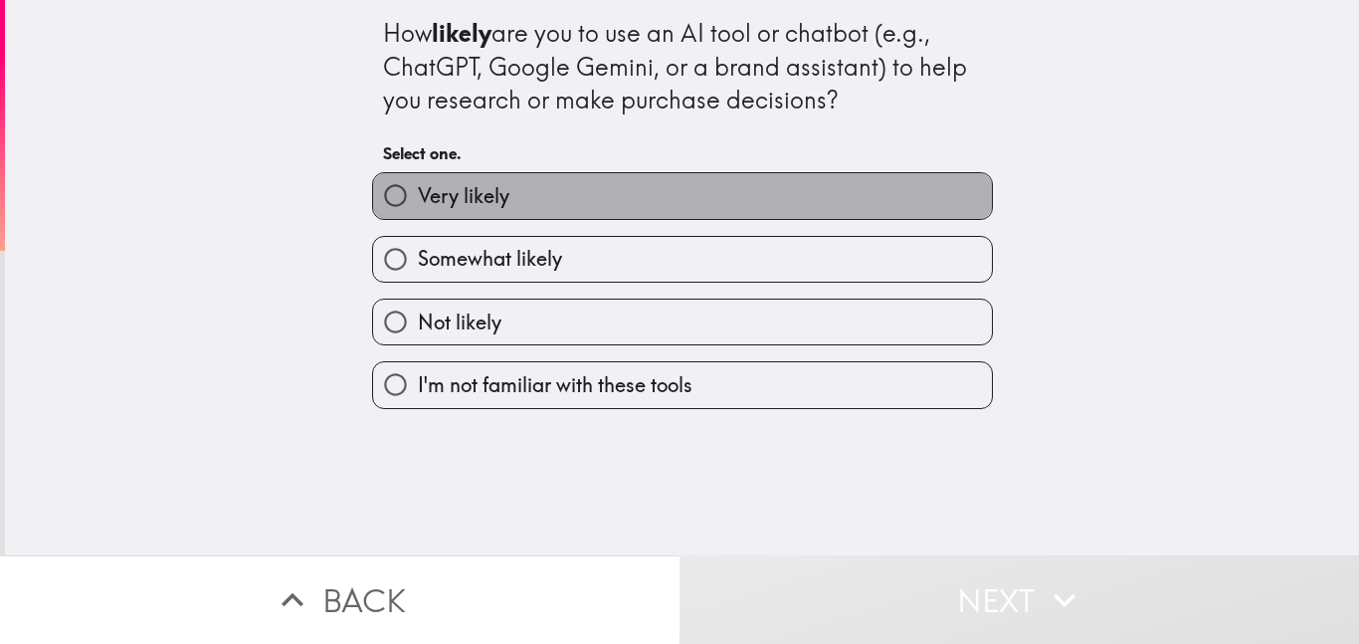
click at [519, 192] on label "Very likely" at bounding box center [682, 195] width 619 height 45
click at [418, 192] on input "Very likely" at bounding box center [395, 195] width 45 height 45
radio input "true"
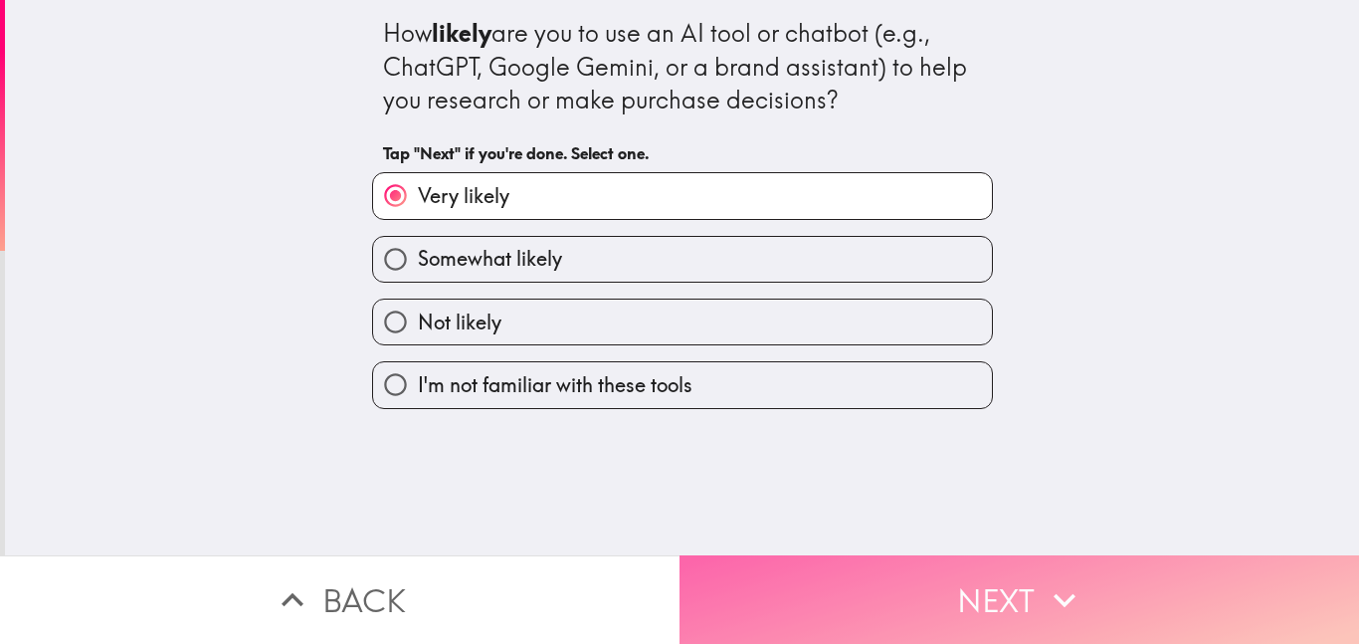
click at [1028, 579] on button "Next" at bounding box center [1020, 599] width 680 height 89
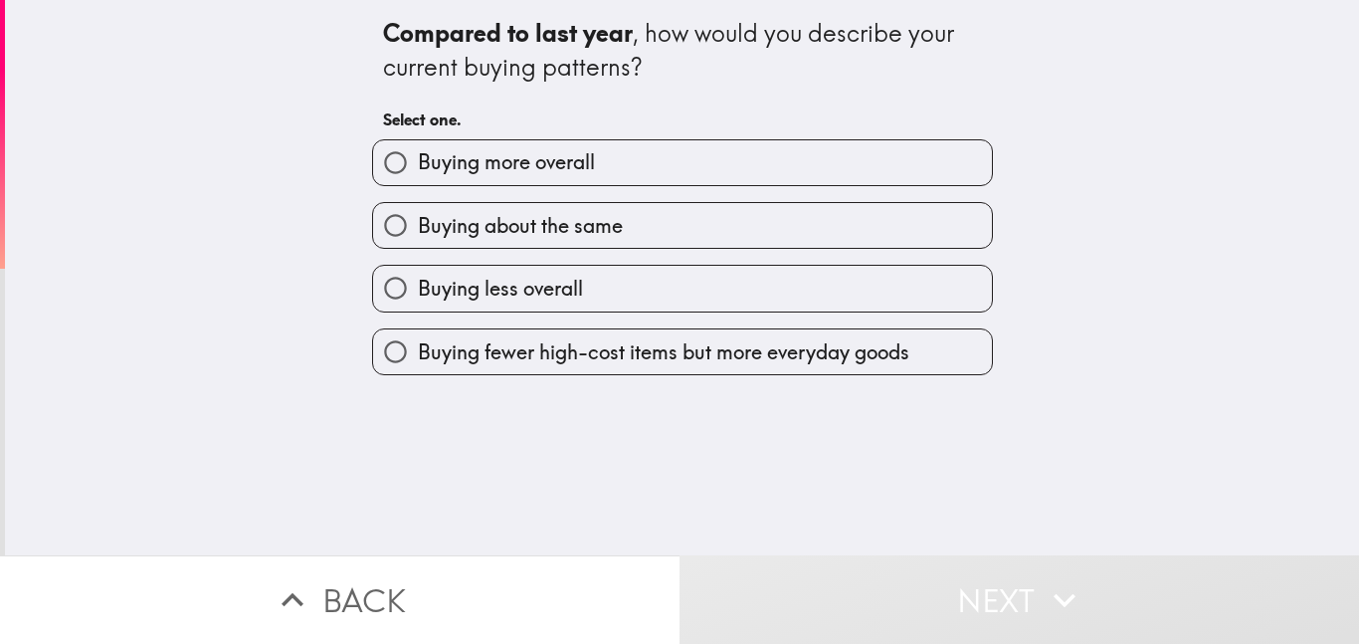
click at [533, 161] on span "Buying more overall" at bounding box center [506, 162] width 177 height 28
click at [418, 161] on input "Buying more overall" at bounding box center [395, 162] width 45 height 45
radio input "true"
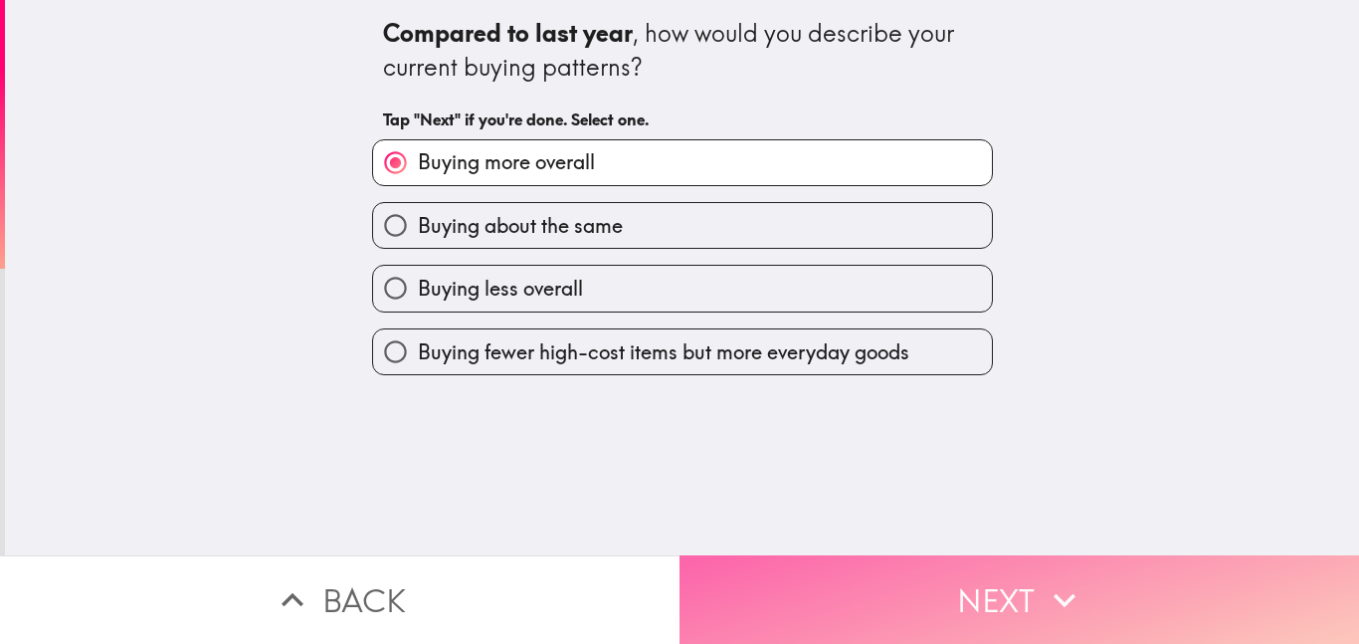
click at [1094, 583] on button "Next" at bounding box center [1020, 599] width 680 height 89
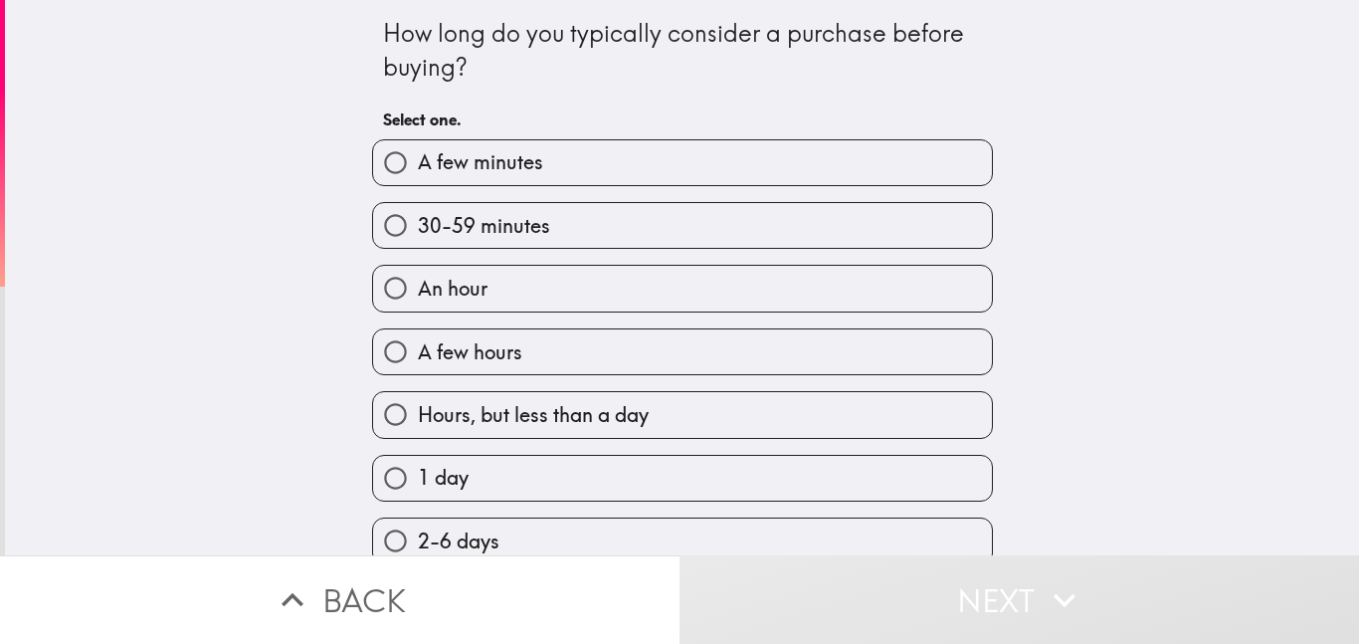
scroll to position [199, 0]
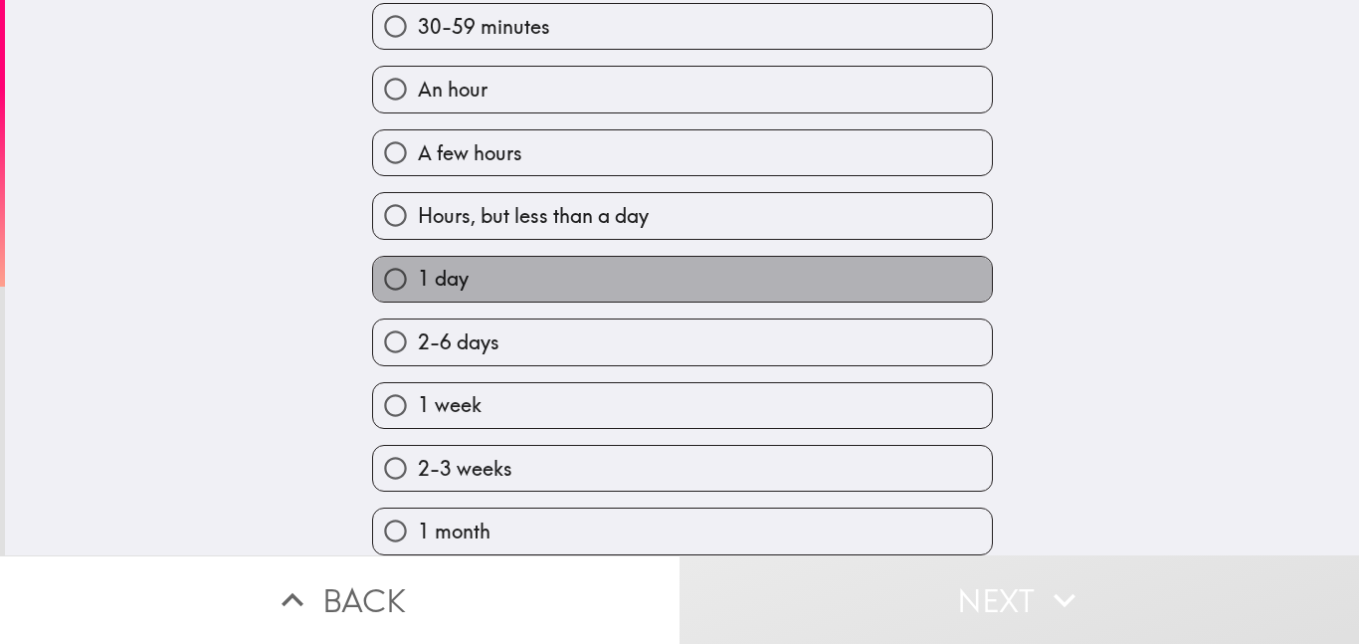
click at [472, 265] on label "1 day" at bounding box center [682, 279] width 619 height 45
click at [418, 265] on input "1 day" at bounding box center [395, 279] width 45 height 45
radio input "true"
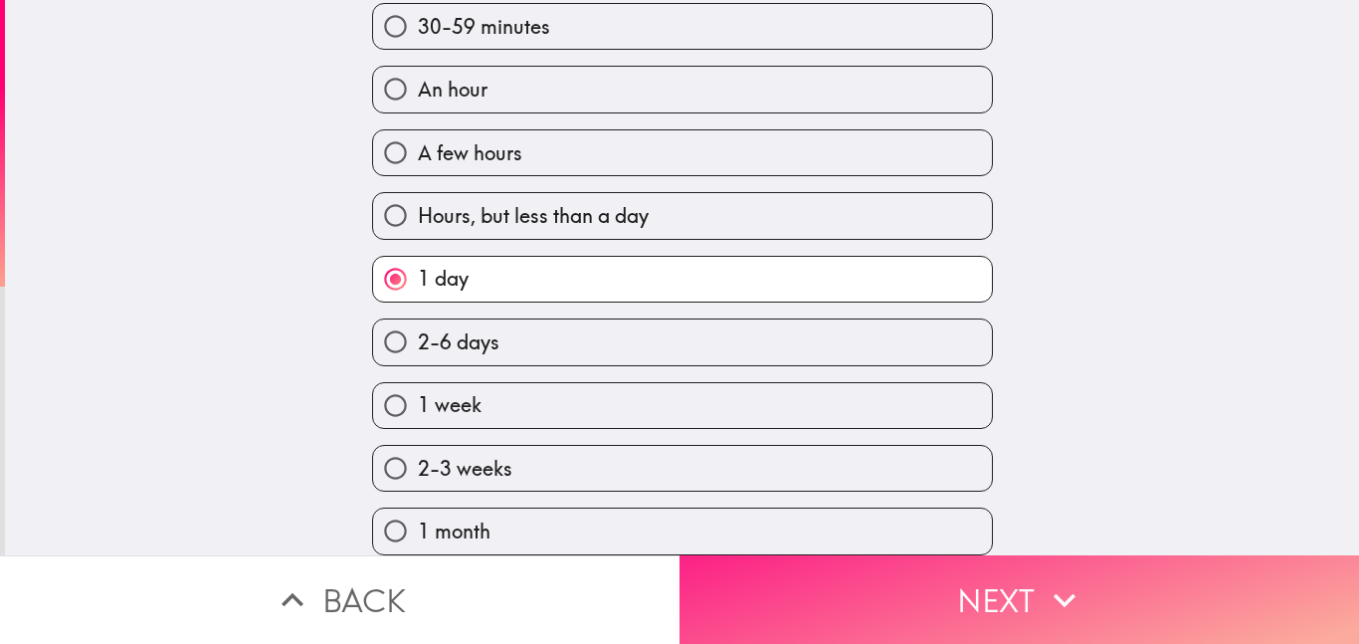
click at [1023, 574] on button "Next" at bounding box center [1020, 599] width 680 height 89
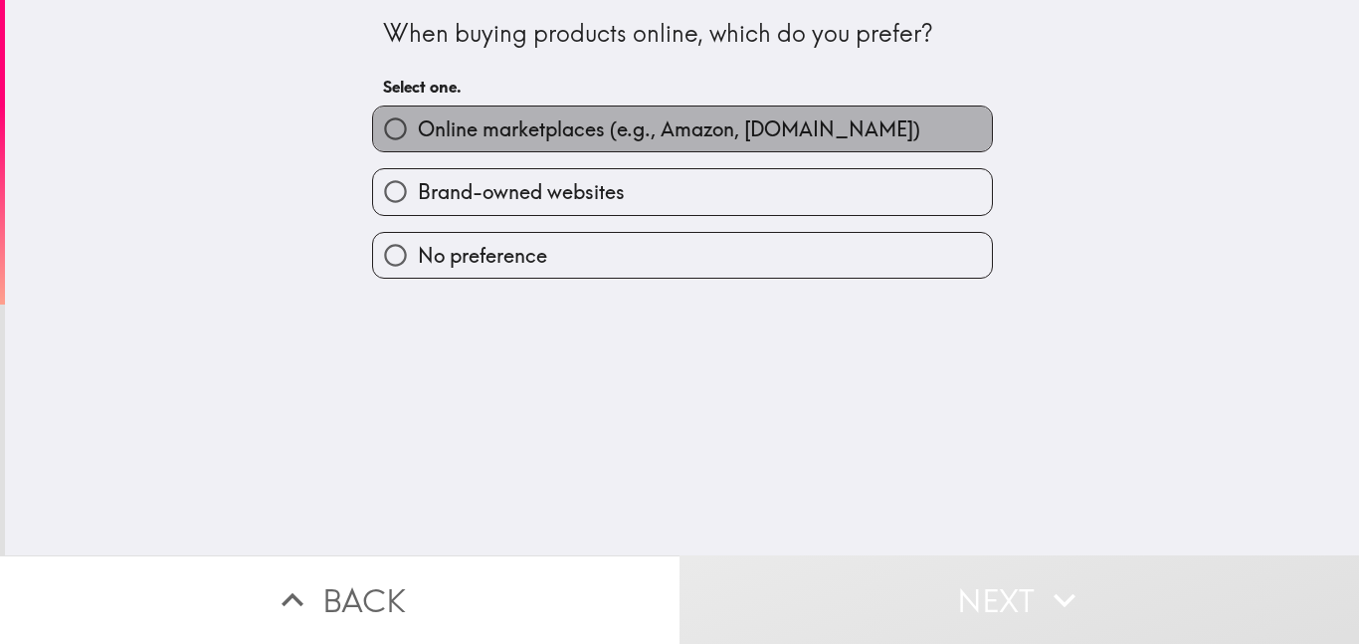
click at [576, 123] on span "Online marketplaces (e.g., Amazon, [DOMAIN_NAME])" at bounding box center [669, 129] width 502 height 28
click at [418, 123] on input "Online marketplaces (e.g., Amazon, [DOMAIN_NAME])" at bounding box center [395, 128] width 45 height 45
radio input "true"
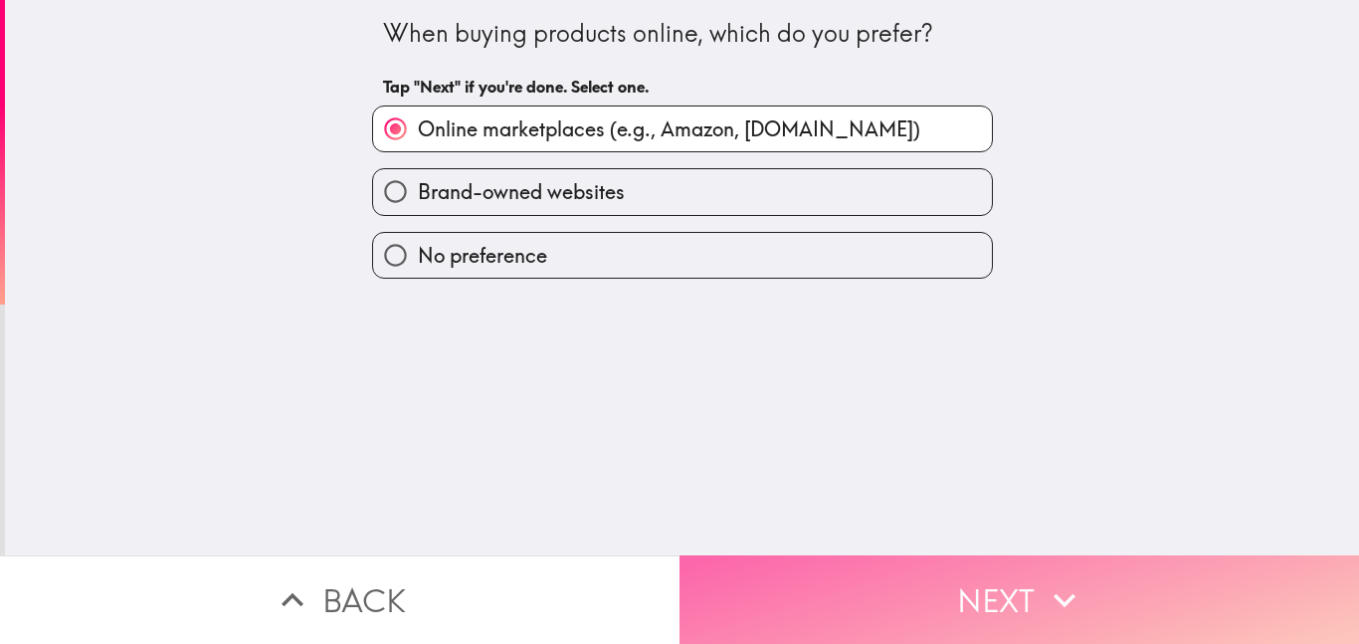
click at [1077, 593] on icon "button" at bounding box center [1065, 600] width 44 height 44
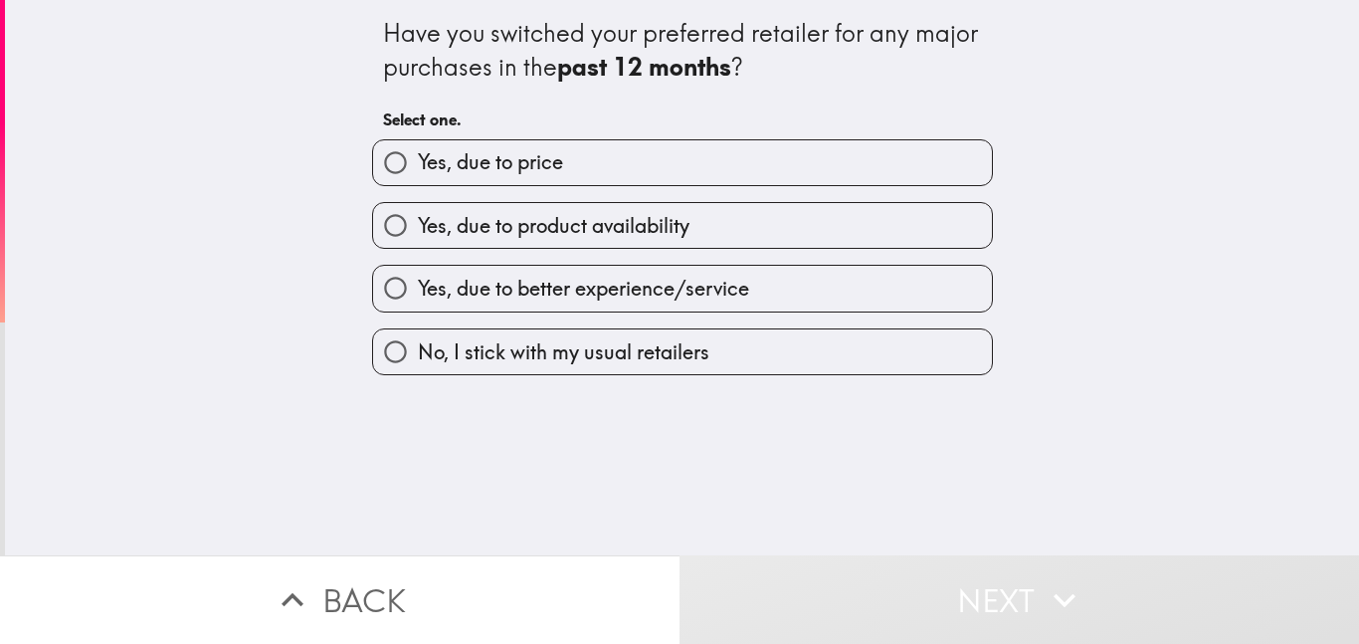
click at [373, 281] on input "Yes, due to better experience/service" at bounding box center [395, 288] width 45 height 45
radio input "true"
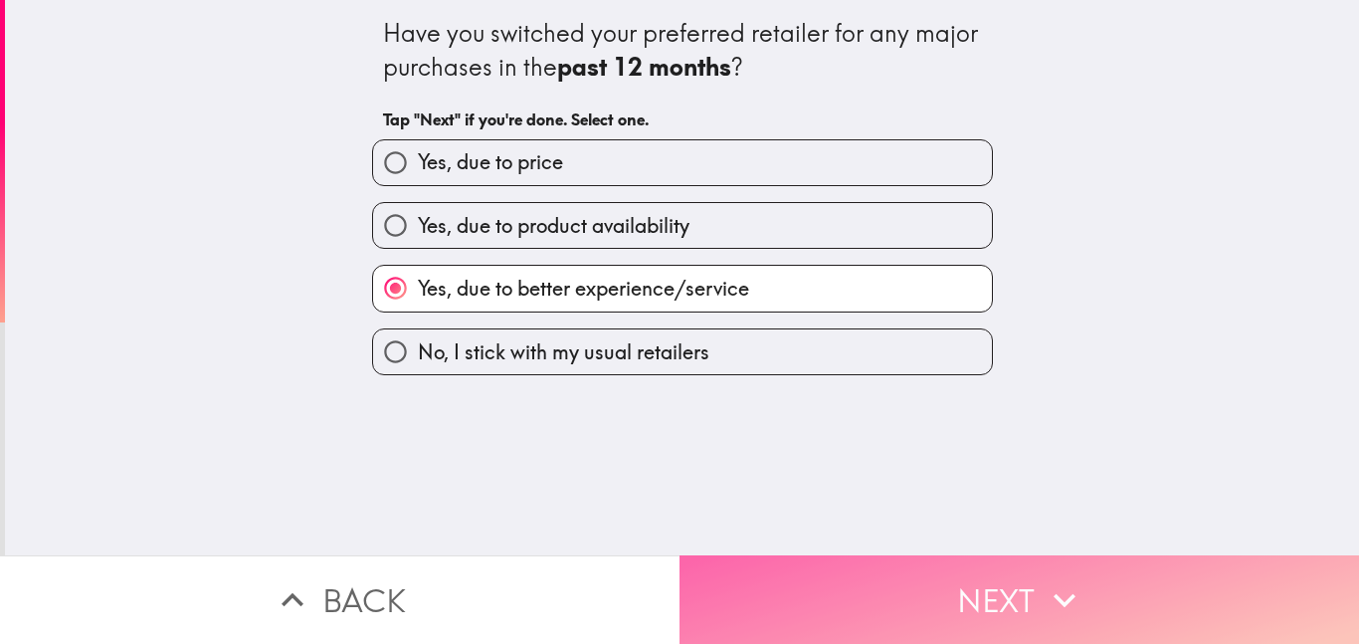
click at [1053, 592] on icon "button" at bounding box center [1065, 600] width 44 height 44
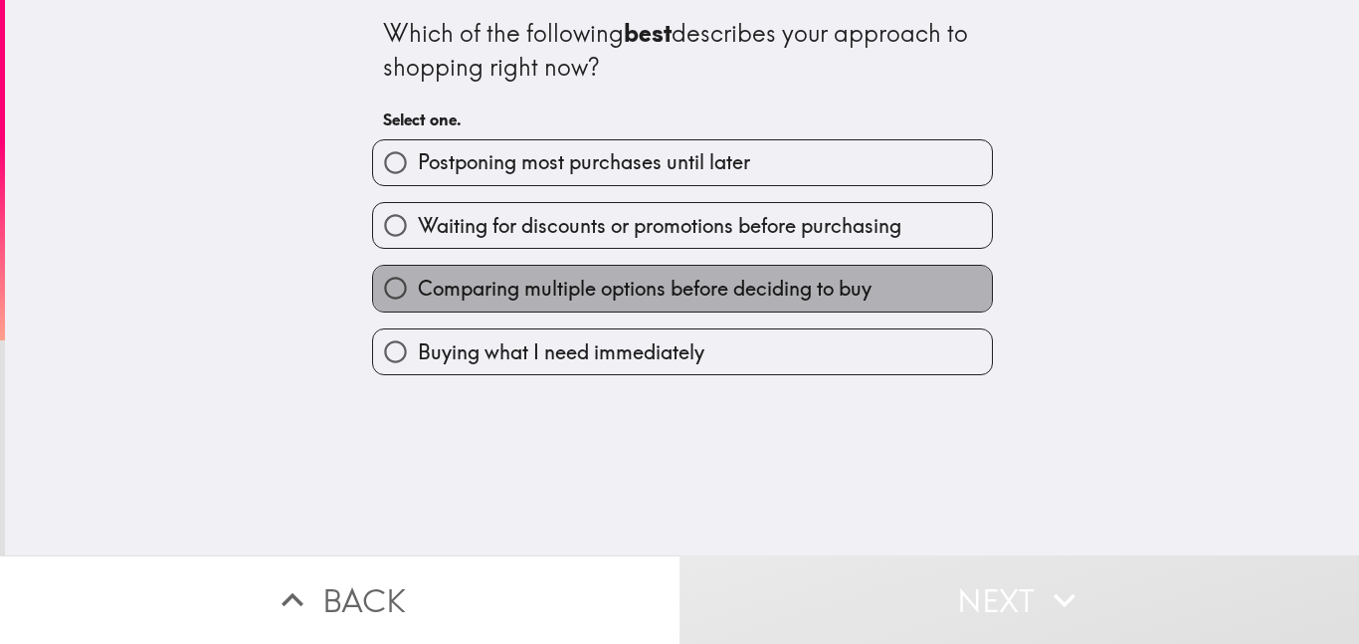
click at [453, 280] on span "Comparing multiple options before deciding to buy" at bounding box center [645, 289] width 454 height 28
click at [418, 280] on input "Comparing multiple options before deciding to buy" at bounding box center [395, 288] width 45 height 45
radio input "true"
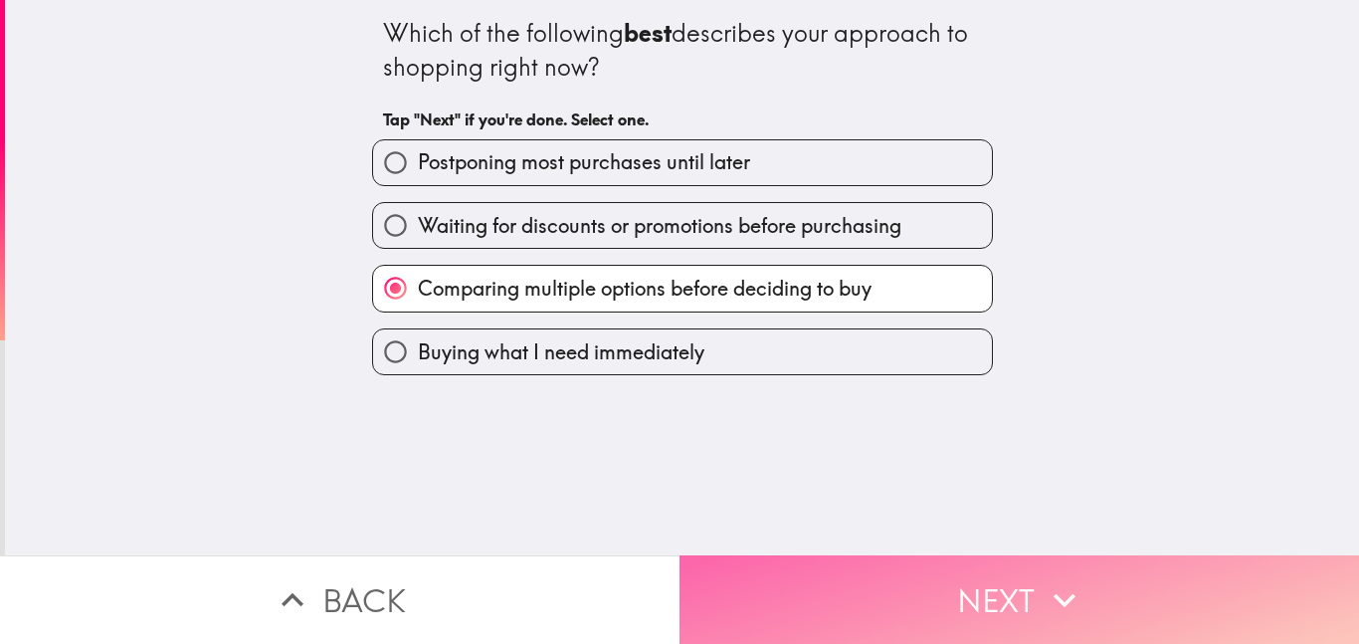
click at [1003, 595] on button "Next" at bounding box center [1020, 599] width 680 height 89
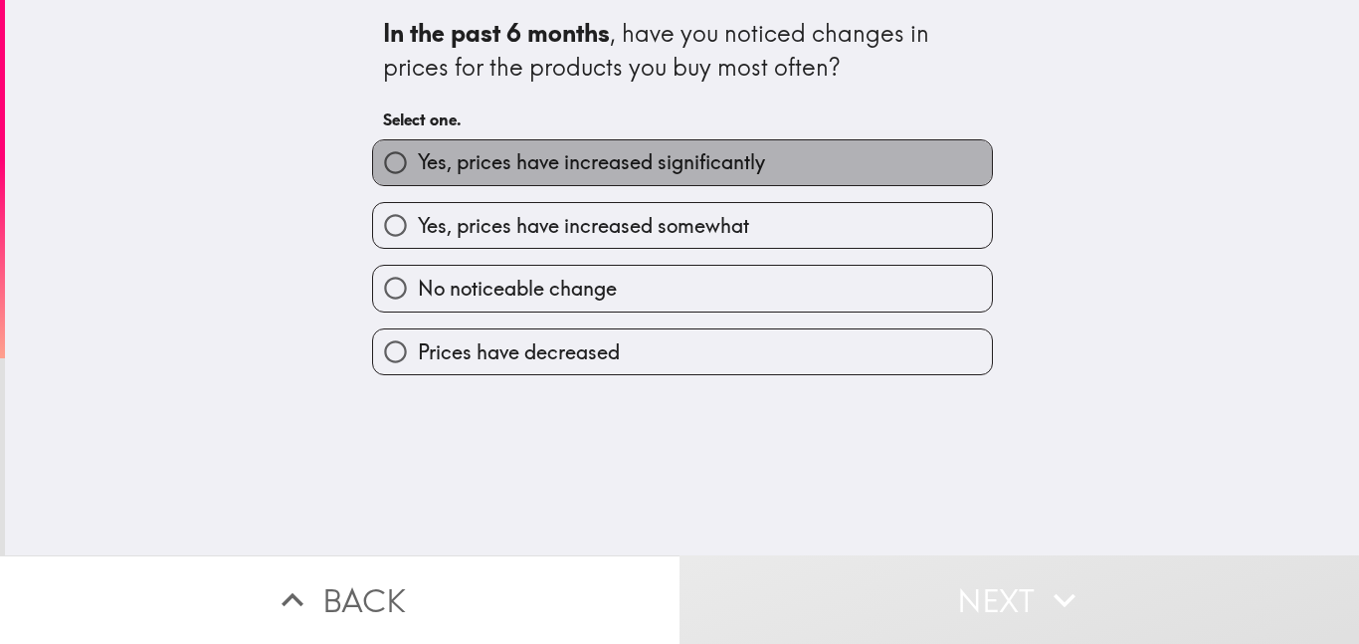
click at [515, 160] on span "Yes, prices have increased significantly" at bounding box center [591, 162] width 347 height 28
click at [418, 160] on input "Yes, prices have increased significantly" at bounding box center [395, 162] width 45 height 45
radio input "true"
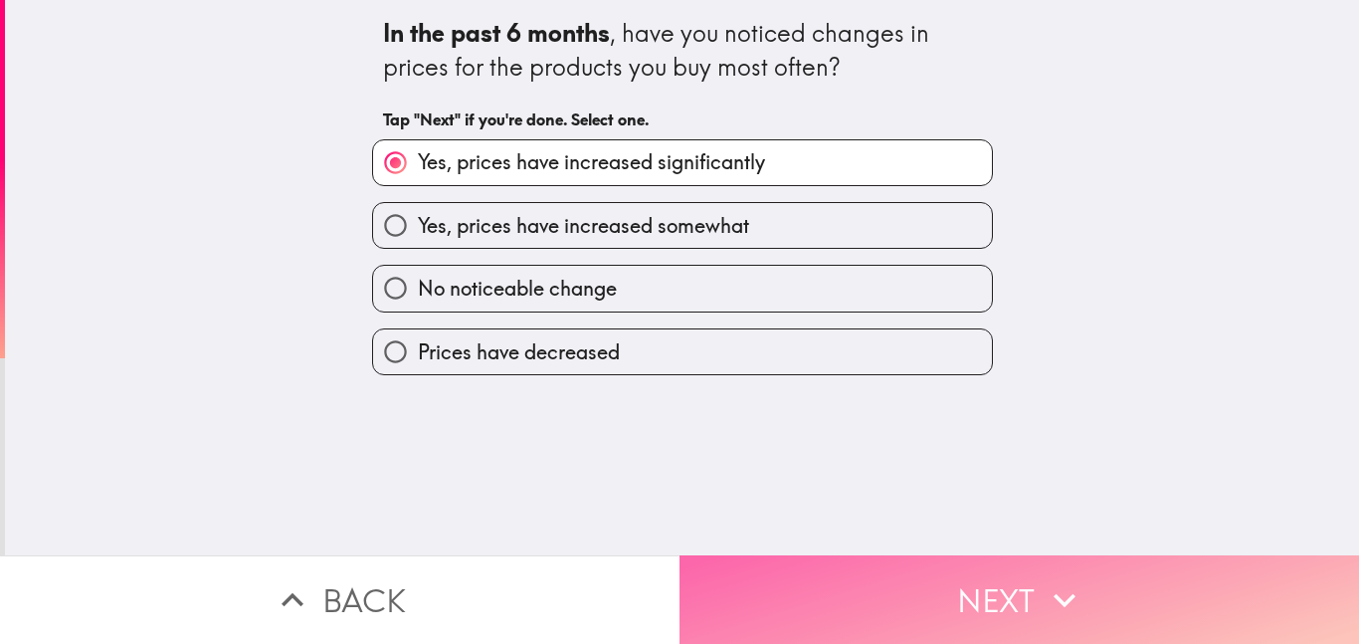
click at [1139, 582] on button "Next" at bounding box center [1020, 599] width 680 height 89
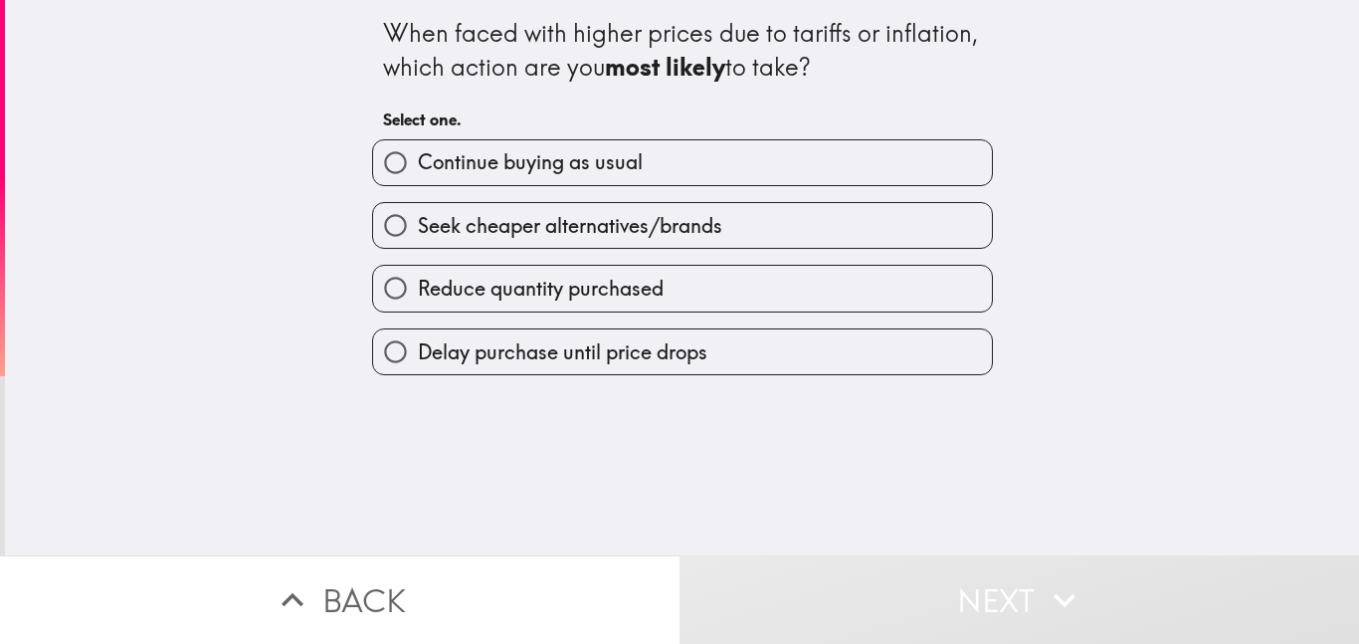
click at [530, 153] on span "Continue buying as usual" at bounding box center [530, 162] width 225 height 28
click at [418, 153] on input "Continue buying as usual" at bounding box center [395, 162] width 45 height 45
radio input "true"
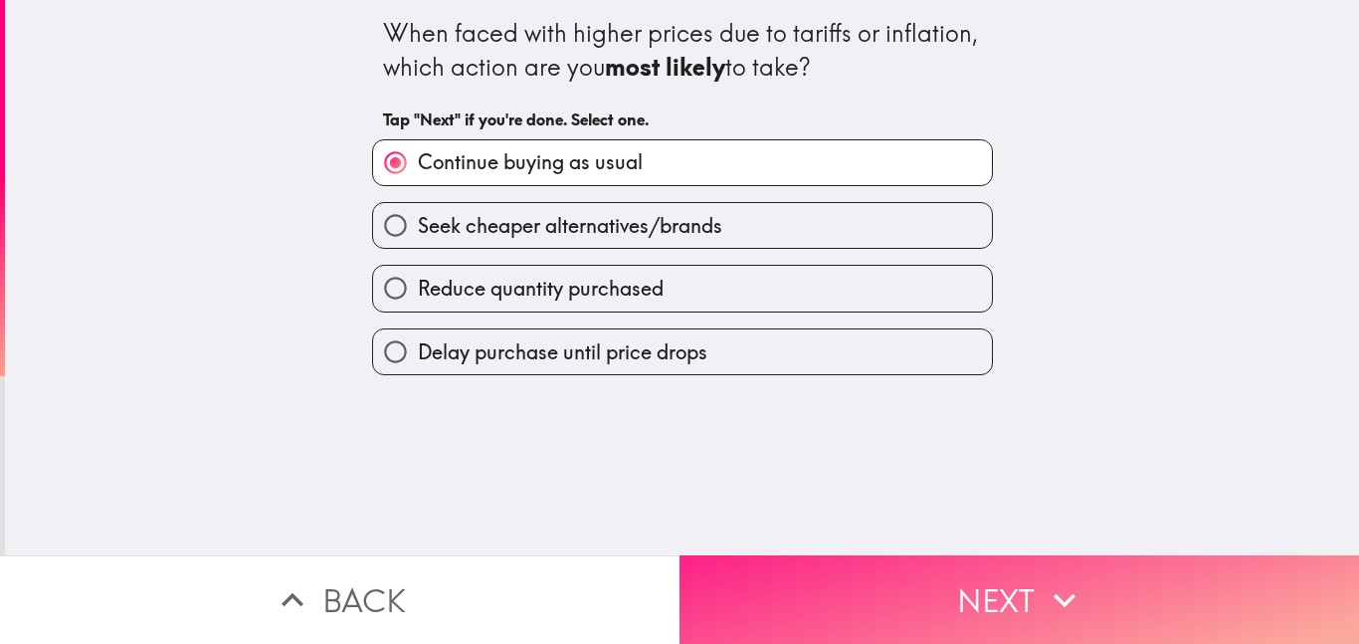
click at [1108, 599] on button "Next" at bounding box center [1020, 599] width 680 height 89
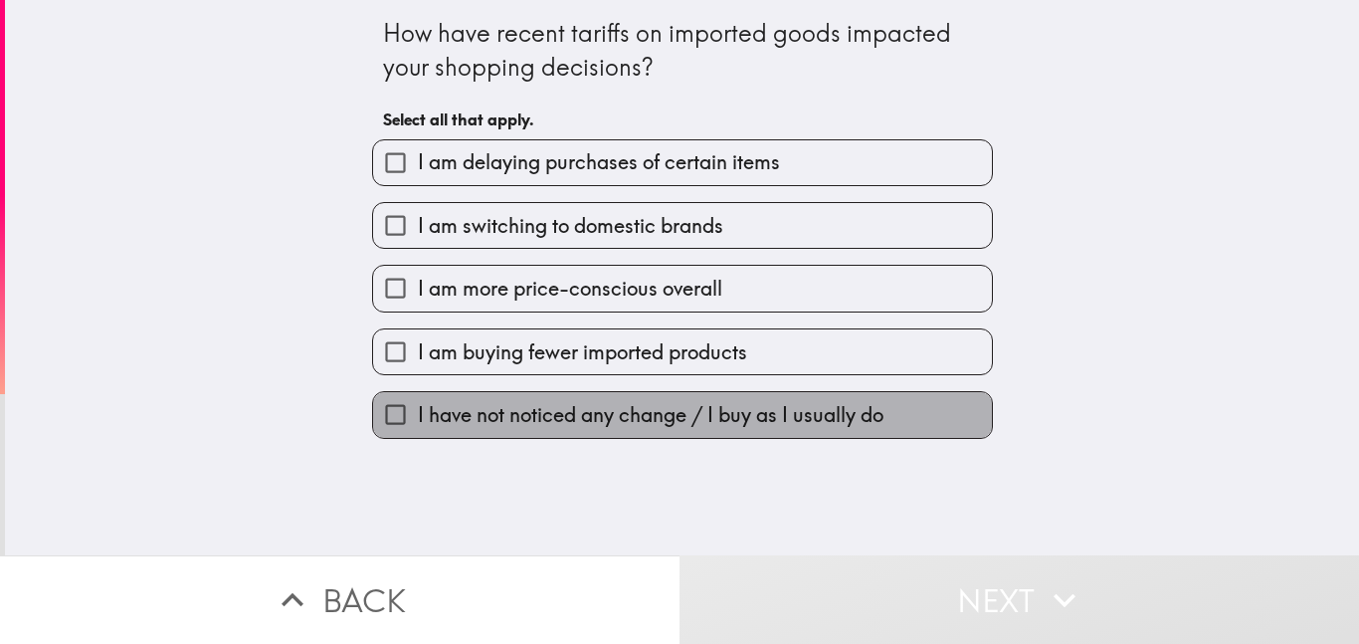
click at [571, 413] on span "I have not noticed any change / I buy as I usually do" at bounding box center [651, 415] width 466 height 28
click at [418, 413] on input "I have not noticed any change / I buy as I usually do" at bounding box center [395, 414] width 45 height 45
checkbox input "true"
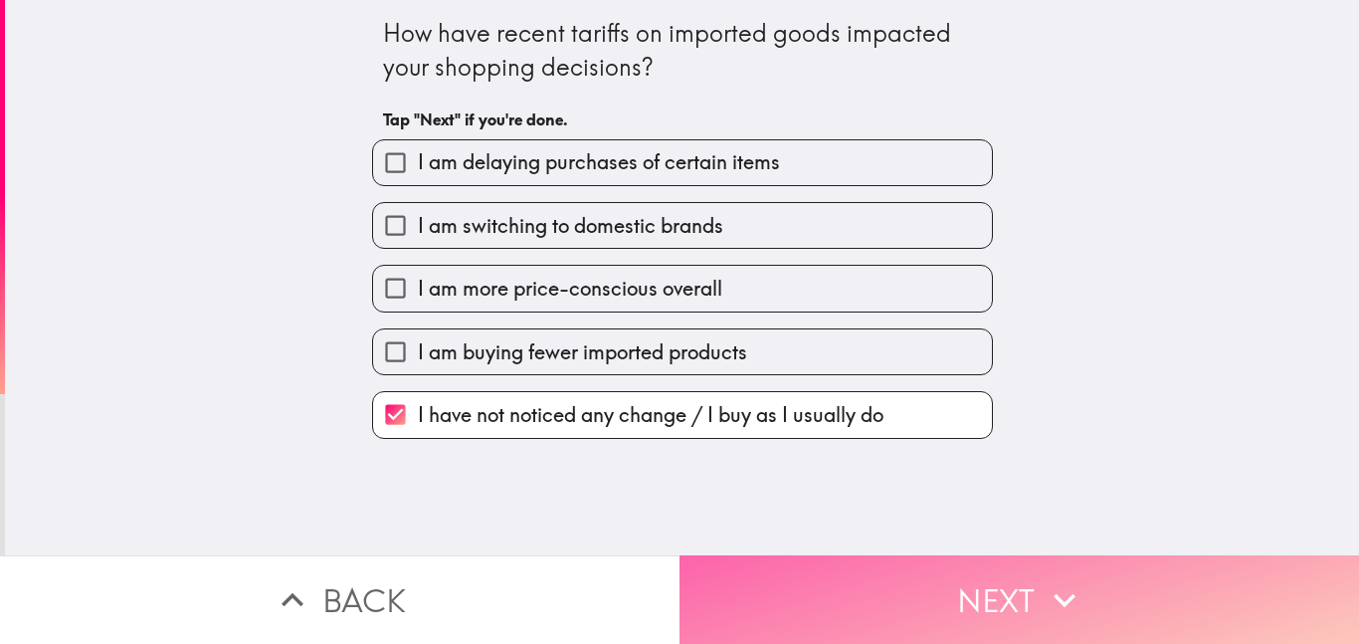
click at [1043, 588] on icon "button" at bounding box center [1065, 600] width 44 height 44
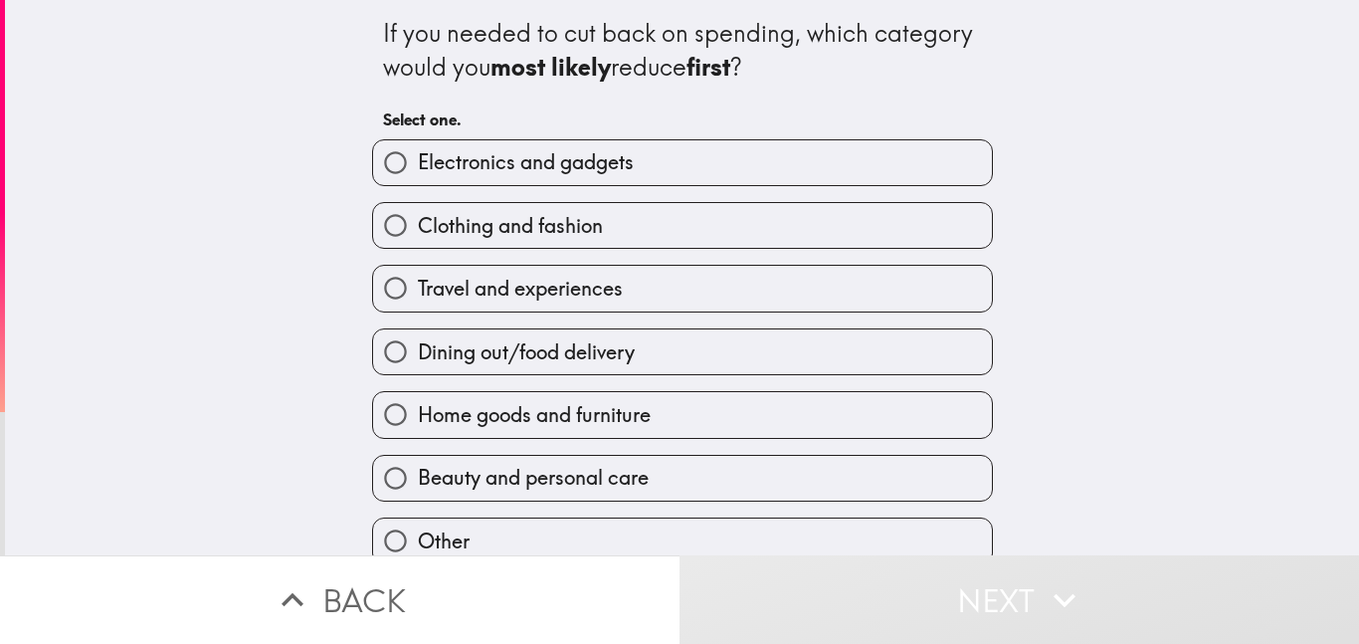
scroll to position [88, 0]
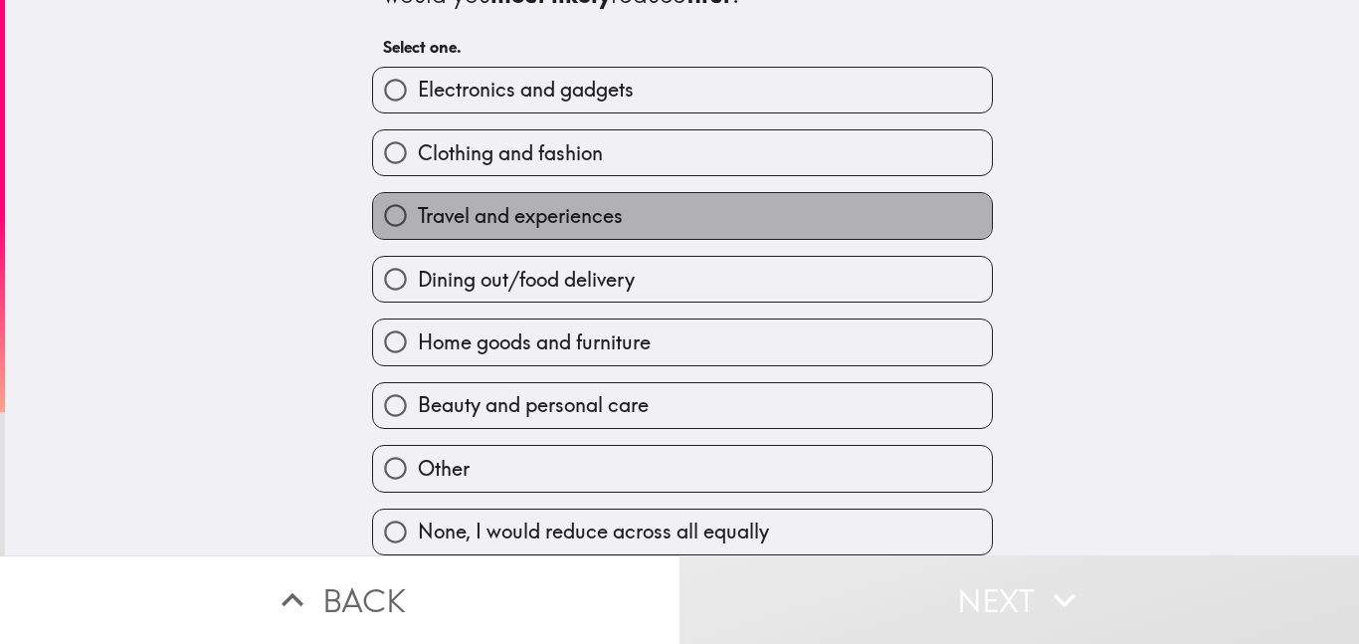
click at [438, 202] on span "Travel and experiences" at bounding box center [520, 216] width 205 height 28
click at [418, 193] on input "Travel and experiences" at bounding box center [395, 215] width 45 height 45
radio input "true"
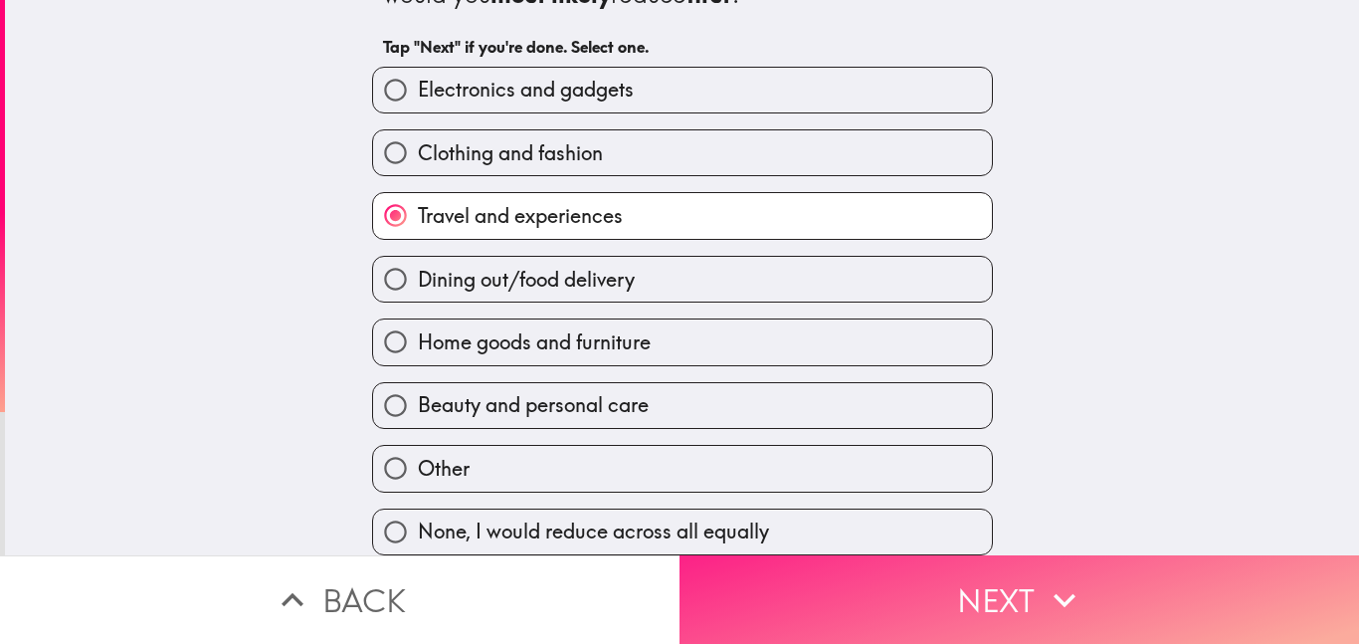
click at [970, 581] on button "Next" at bounding box center [1020, 599] width 680 height 89
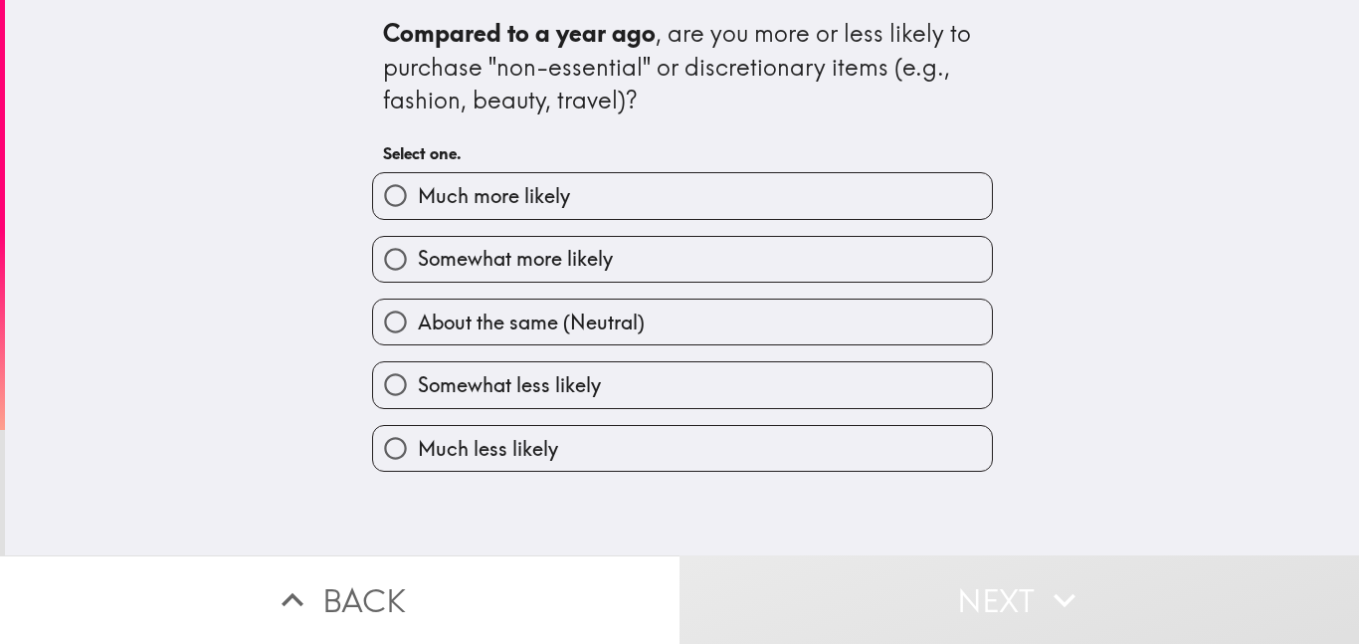
click at [475, 190] on span "Much more likely" at bounding box center [494, 196] width 152 height 28
click at [418, 190] on input "Much more likely" at bounding box center [395, 195] width 45 height 45
radio input "true"
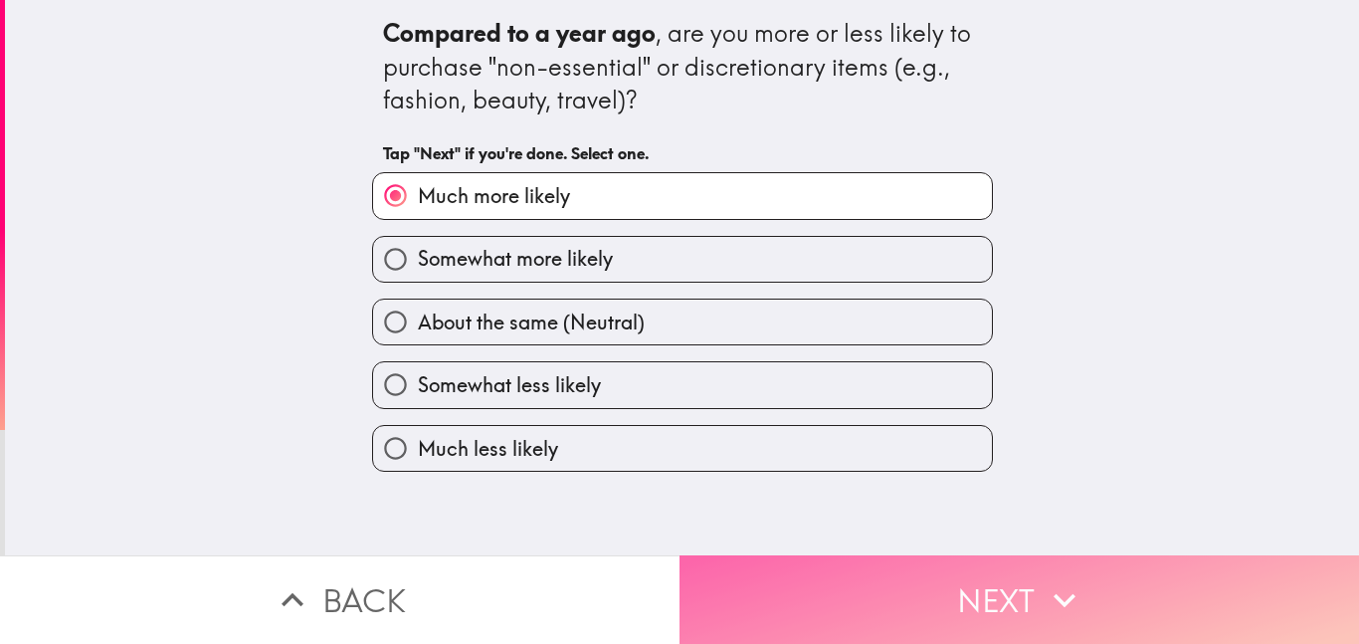
click at [970, 579] on button "Next" at bounding box center [1020, 599] width 680 height 89
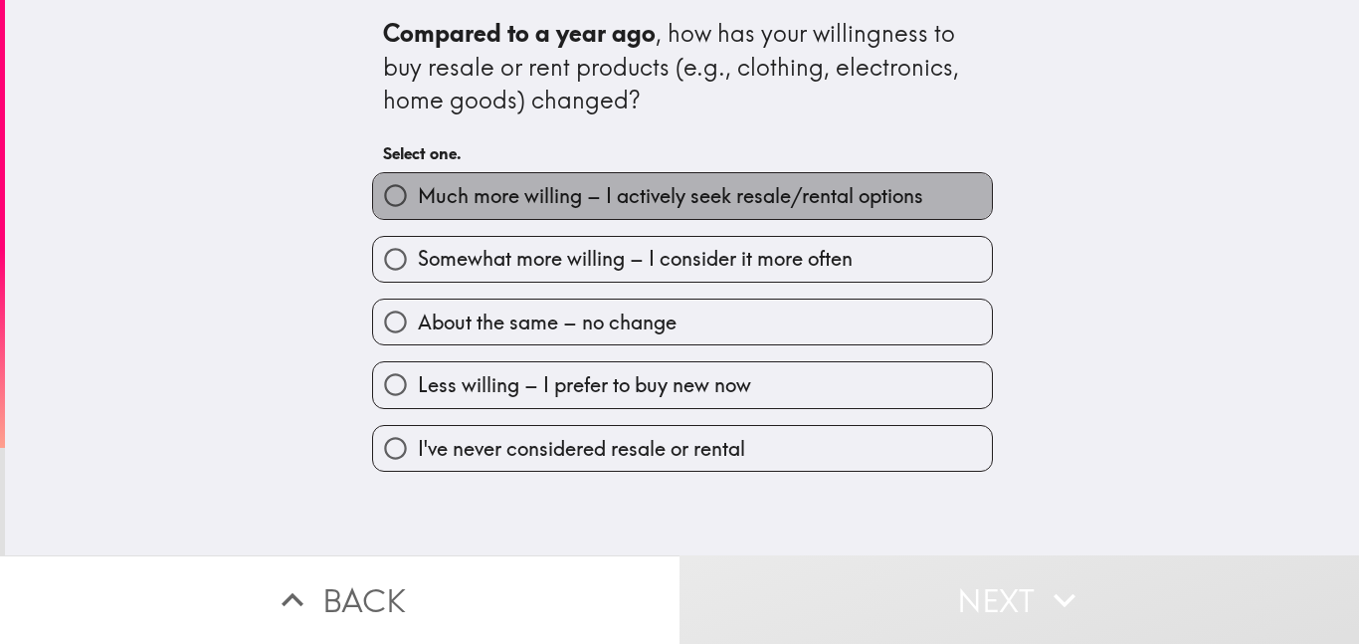
click at [466, 194] on span "Much more willing – I actively seek resale/rental options" at bounding box center [670, 196] width 505 height 28
click at [418, 194] on input "Much more willing – I actively seek resale/rental options" at bounding box center [395, 195] width 45 height 45
radio input "true"
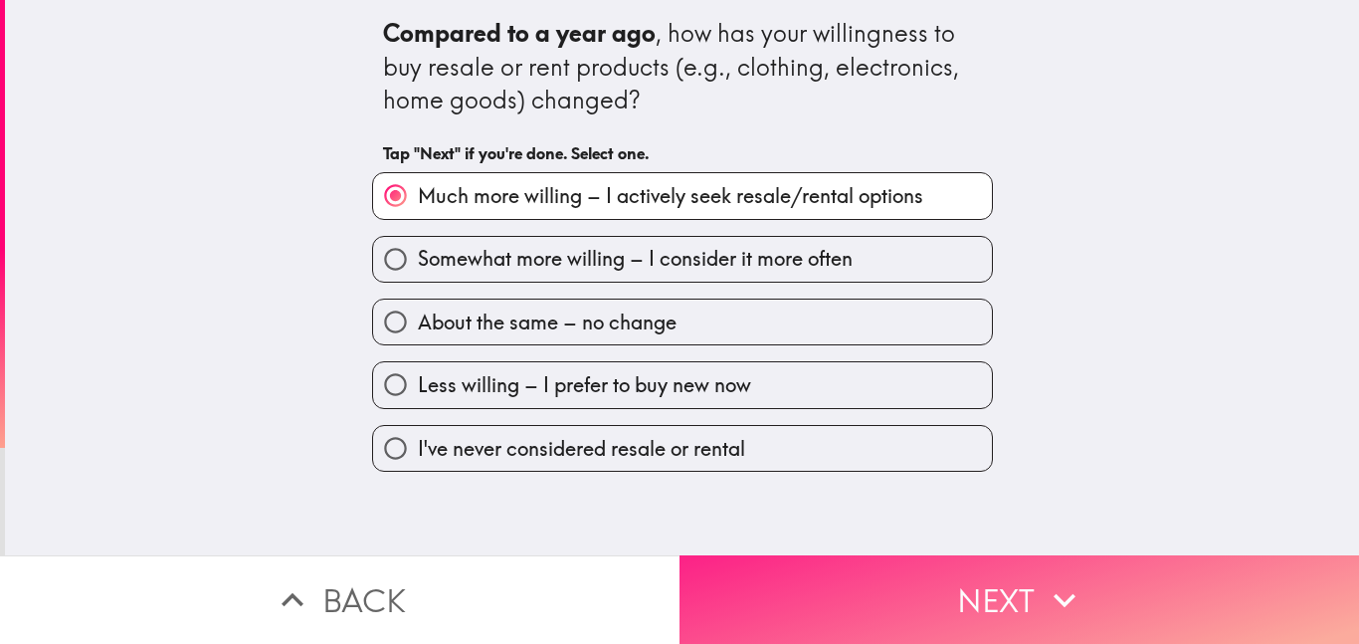
click at [936, 575] on button "Next" at bounding box center [1020, 599] width 680 height 89
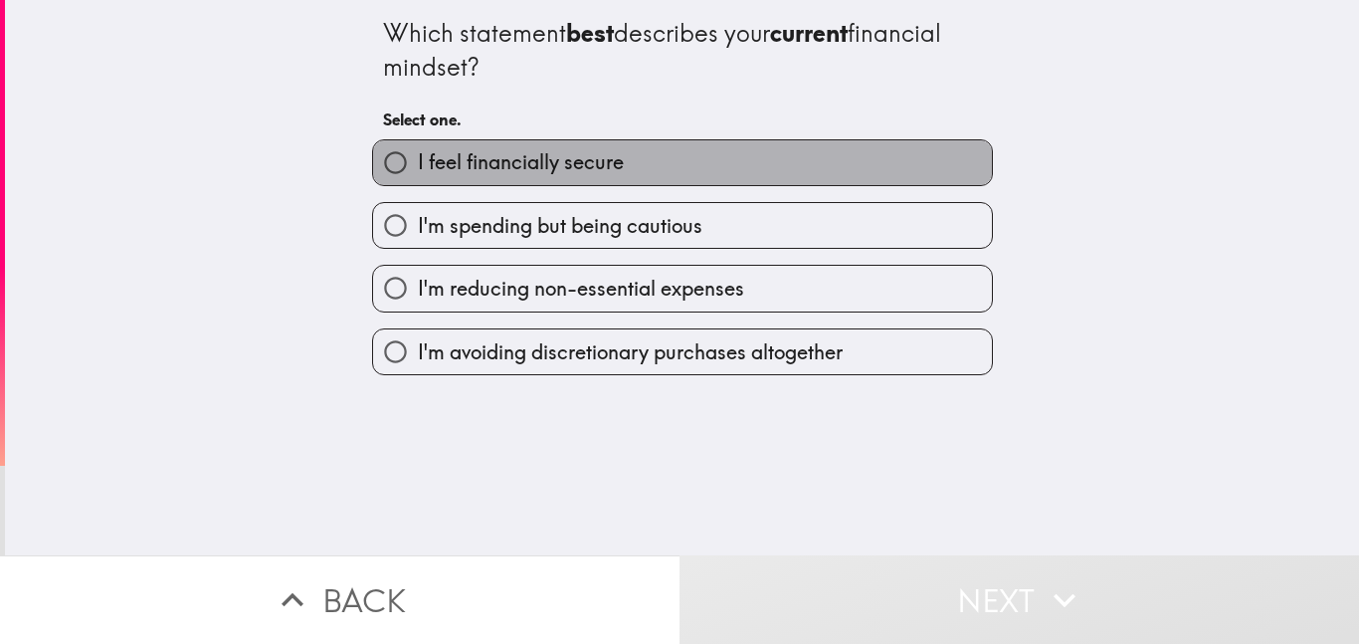
click at [615, 171] on label "I feel financially secure" at bounding box center [682, 162] width 619 height 45
click at [418, 171] on input "I feel financially secure" at bounding box center [395, 162] width 45 height 45
radio input "true"
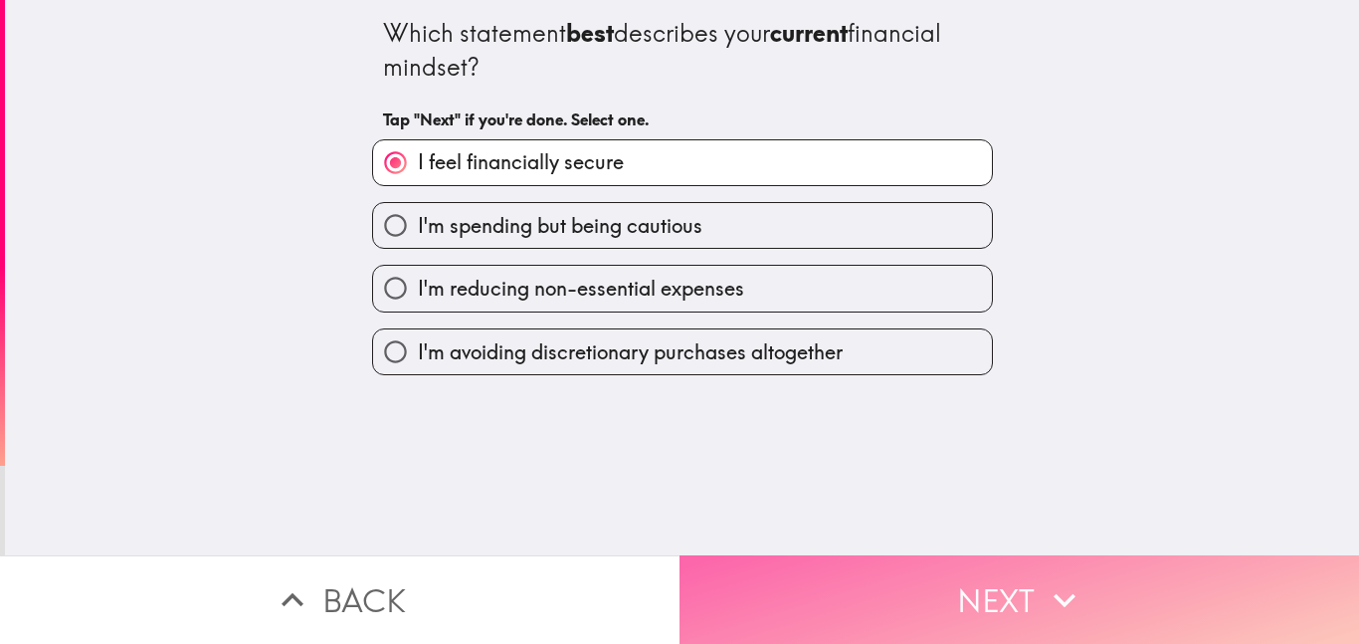
click at [981, 576] on button "Next" at bounding box center [1020, 599] width 680 height 89
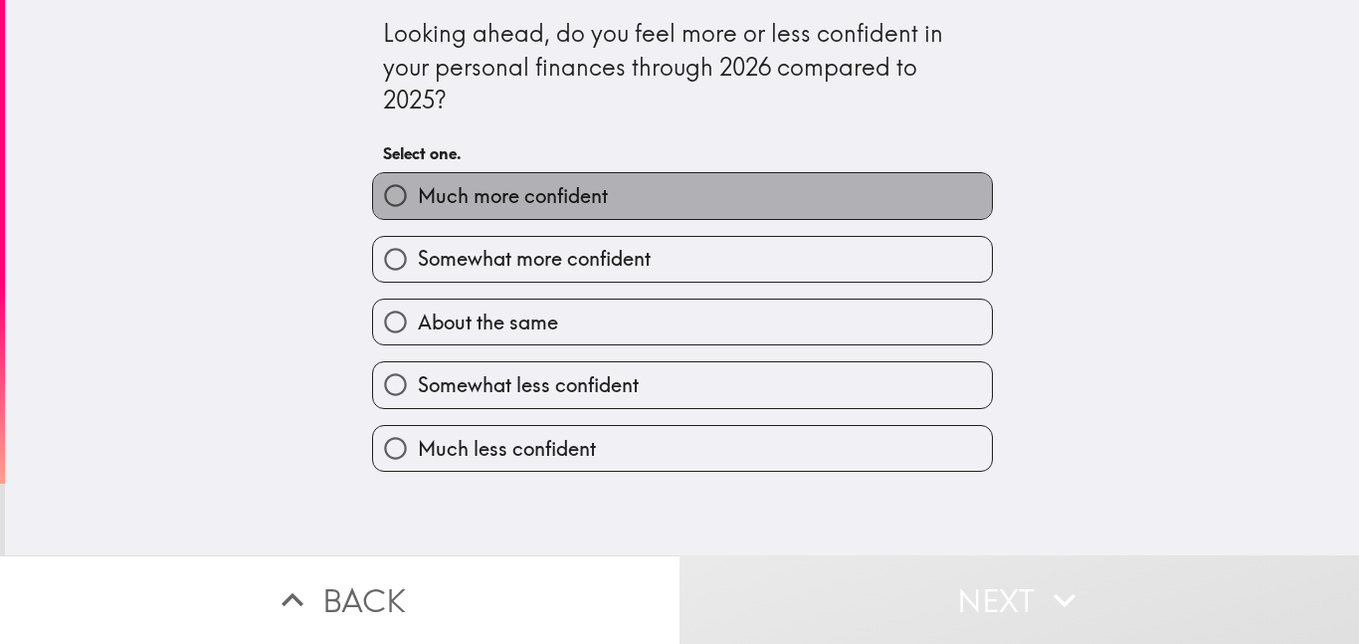
click at [564, 198] on span "Much more confident" at bounding box center [513, 196] width 190 height 28
click at [418, 198] on input "Much more confident" at bounding box center [395, 195] width 45 height 45
radio input "true"
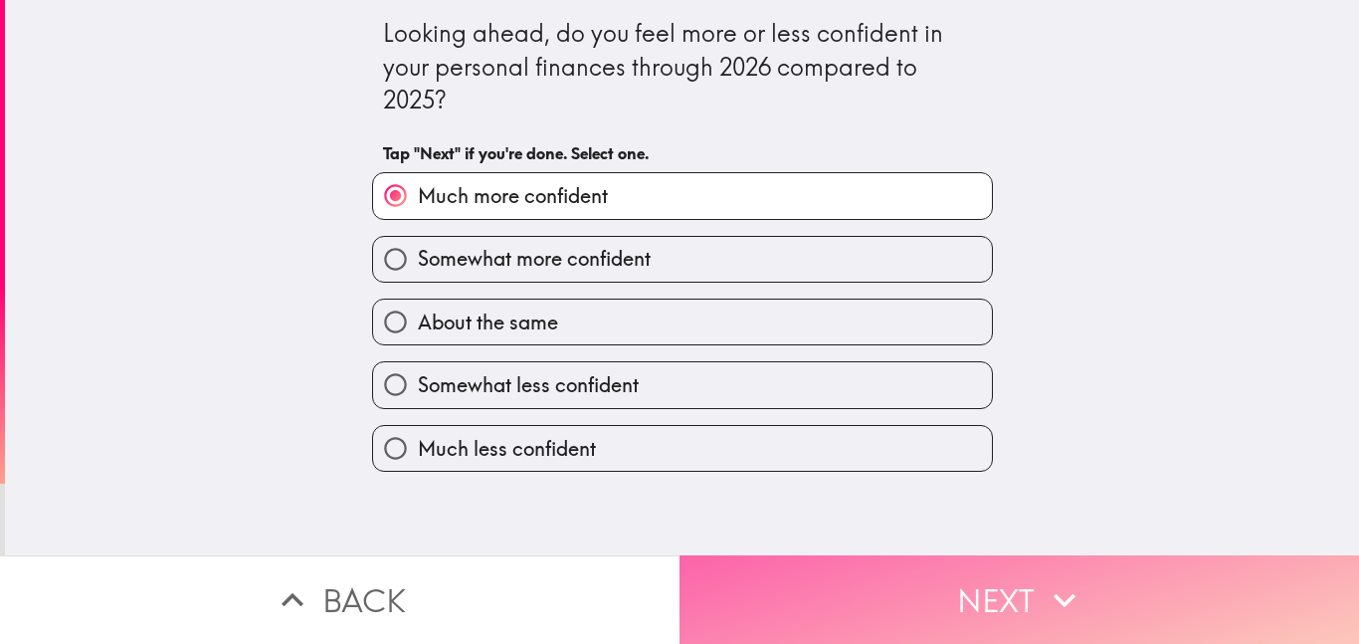
click at [894, 572] on button "Next" at bounding box center [1020, 599] width 680 height 89
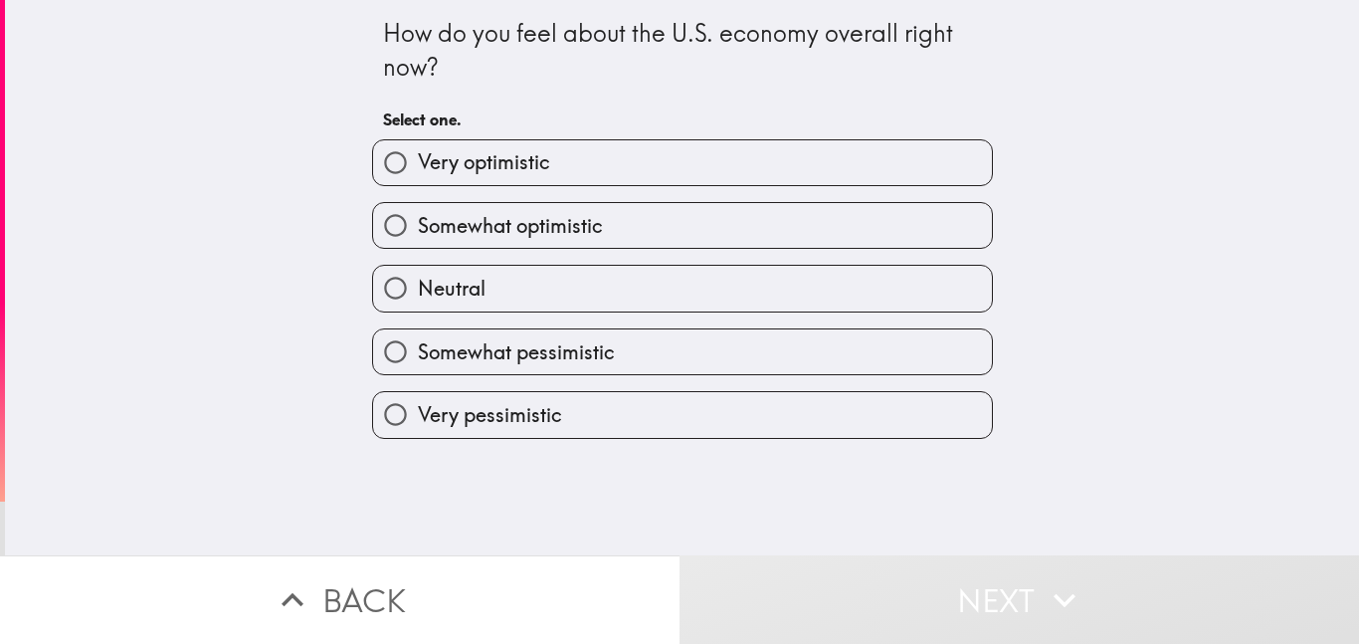
click at [548, 168] on label "Very optimistic" at bounding box center [682, 162] width 619 height 45
click at [418, 168] on input "Very optimistic" at bounding box center [395, 162] width 45 height 45
radio input "true"
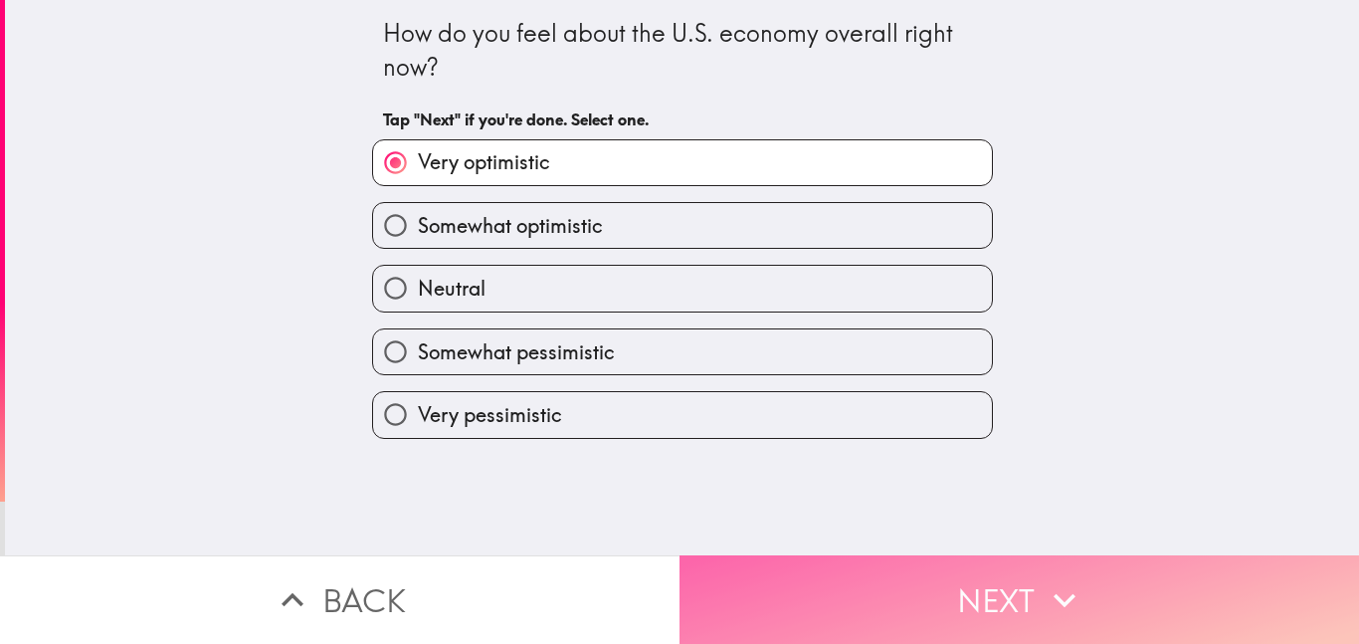
click at [1024, 586] on button "Next" at bounding box center [1020, 599] width 680 height 89
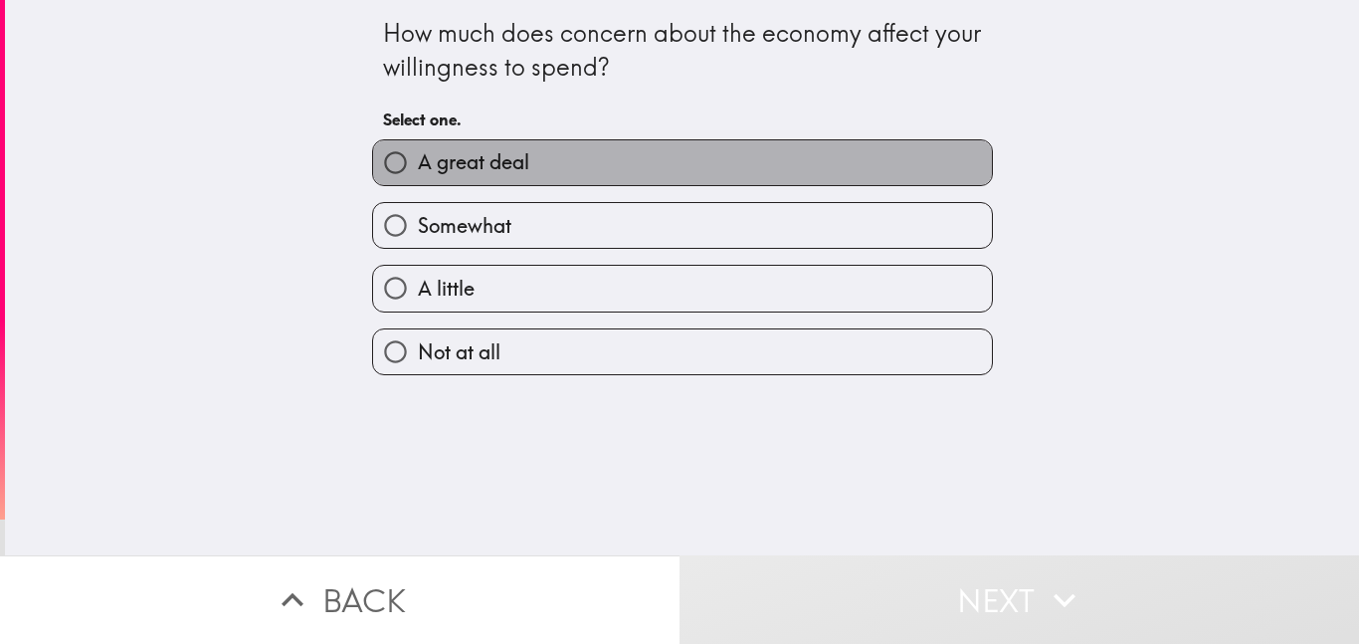
click at [523, 155] on label "A great deal" at bounding box center [682, 162] width 619 height 45
click at [418, 155] on input "A great deal" at bounding box center [395, 162] width 45 height 45
radio input "true"
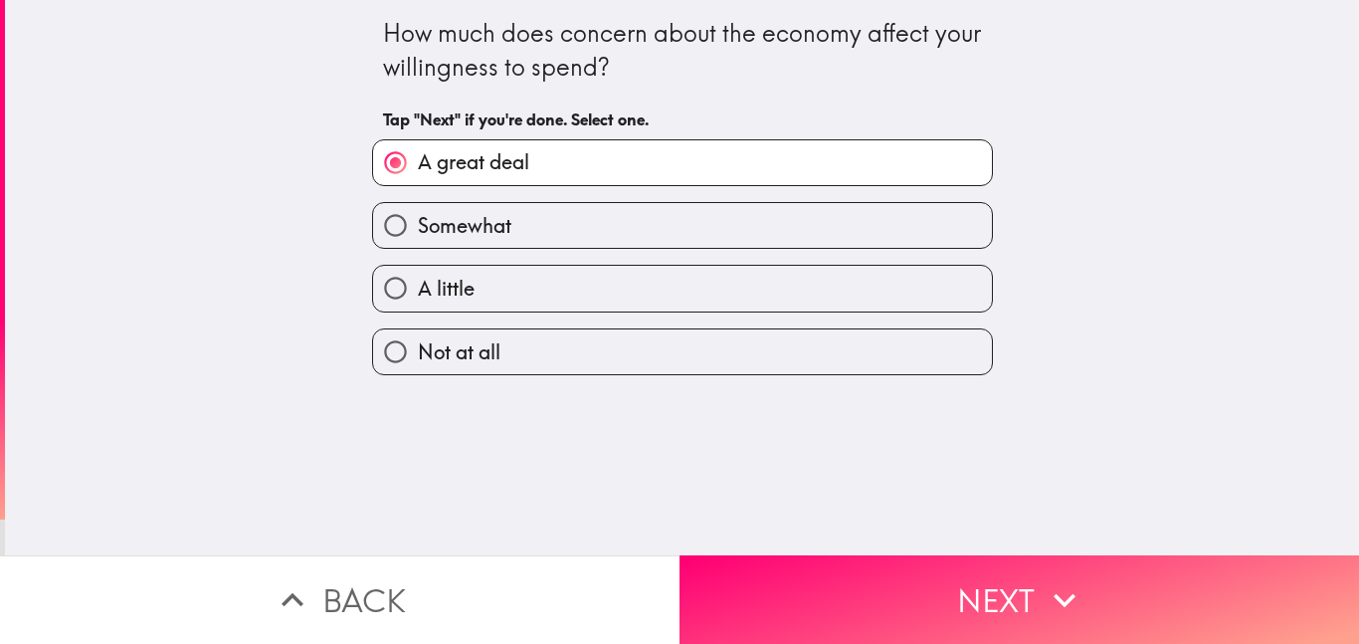
click at [505, 356] on label "Not at all" at bounding box center [682, 351] width 619 height 45
click at [418, 356] on input "Not at all" at bounding box center [395, 351] width 45 height 45
radio input "true"
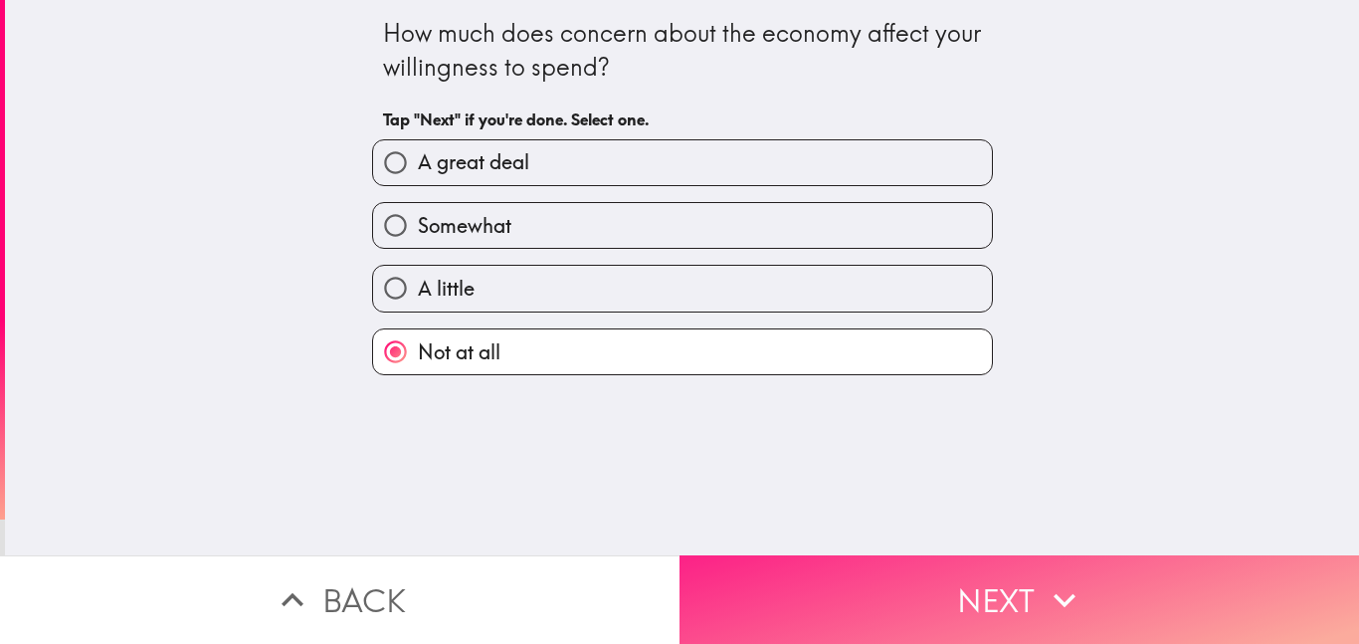
click at [898, 583] on button "Next" at bounding box center [1020, 599] width 680 height 89
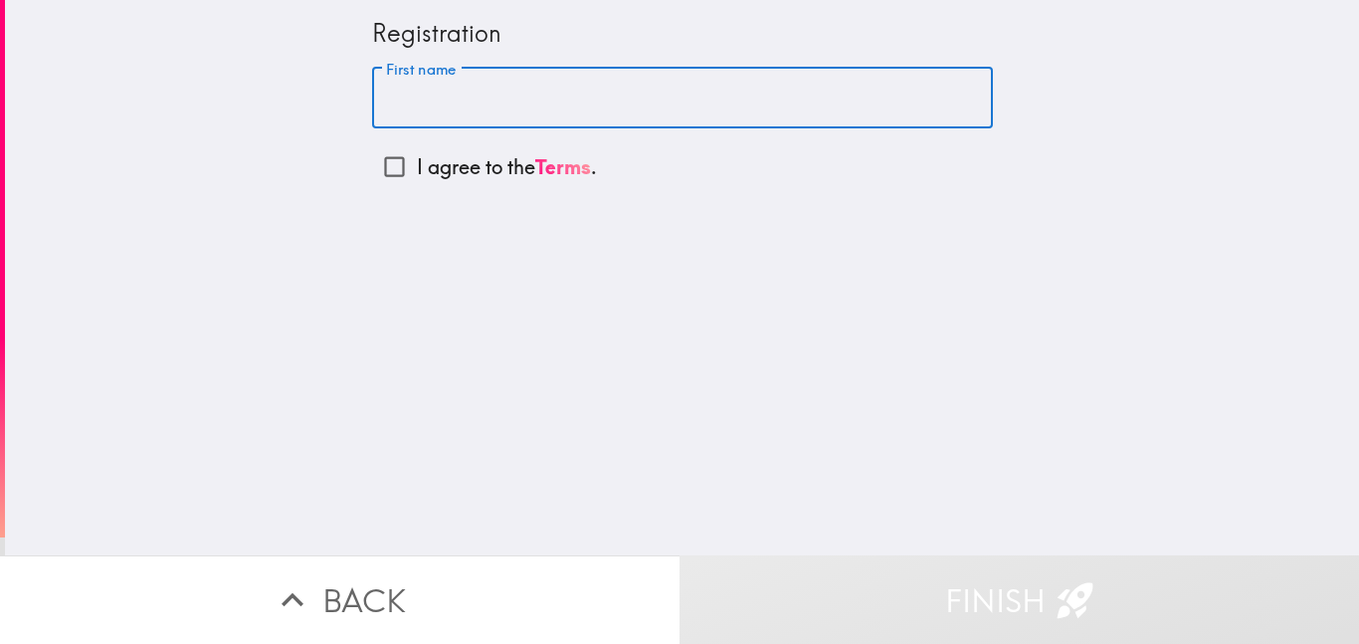
click at [551, 98] on input "First name" at bounding box center [682, 99] width 621 height 62
type input "w"
type input "[PERSON_NAME]"
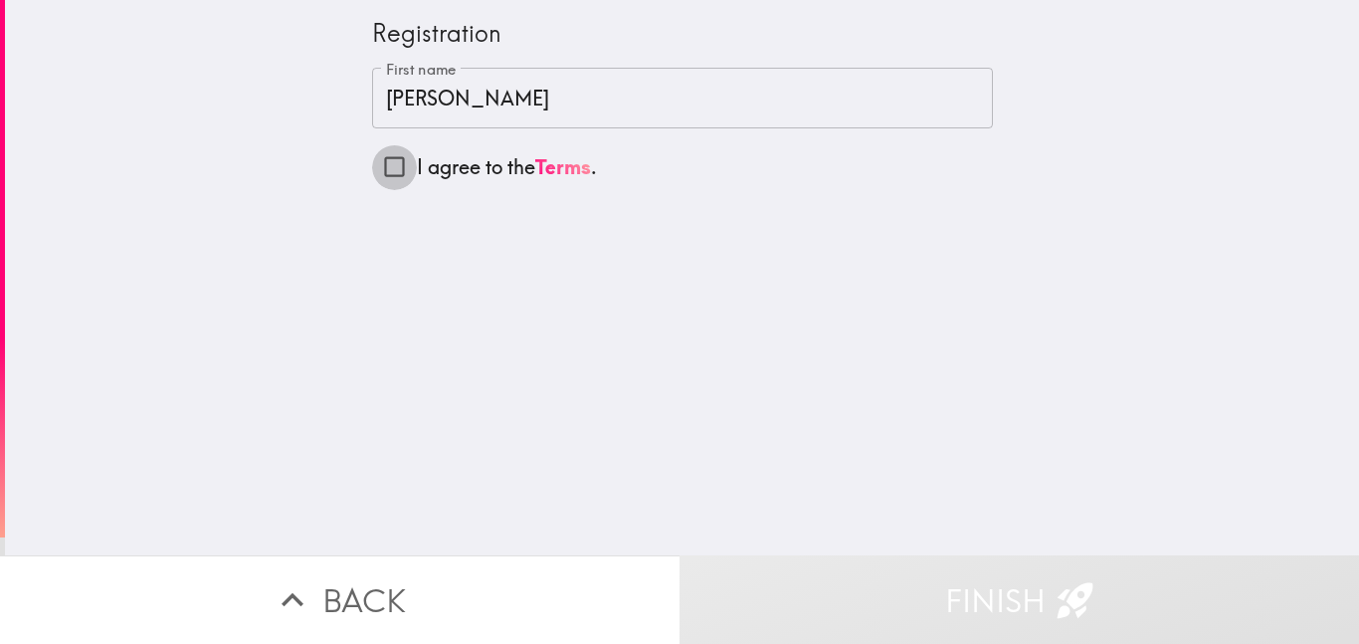
click at [372, 164] on input "I agree to the Terms ." at bounding box center [394, 166] width 45 height 45
checkbox input "true"
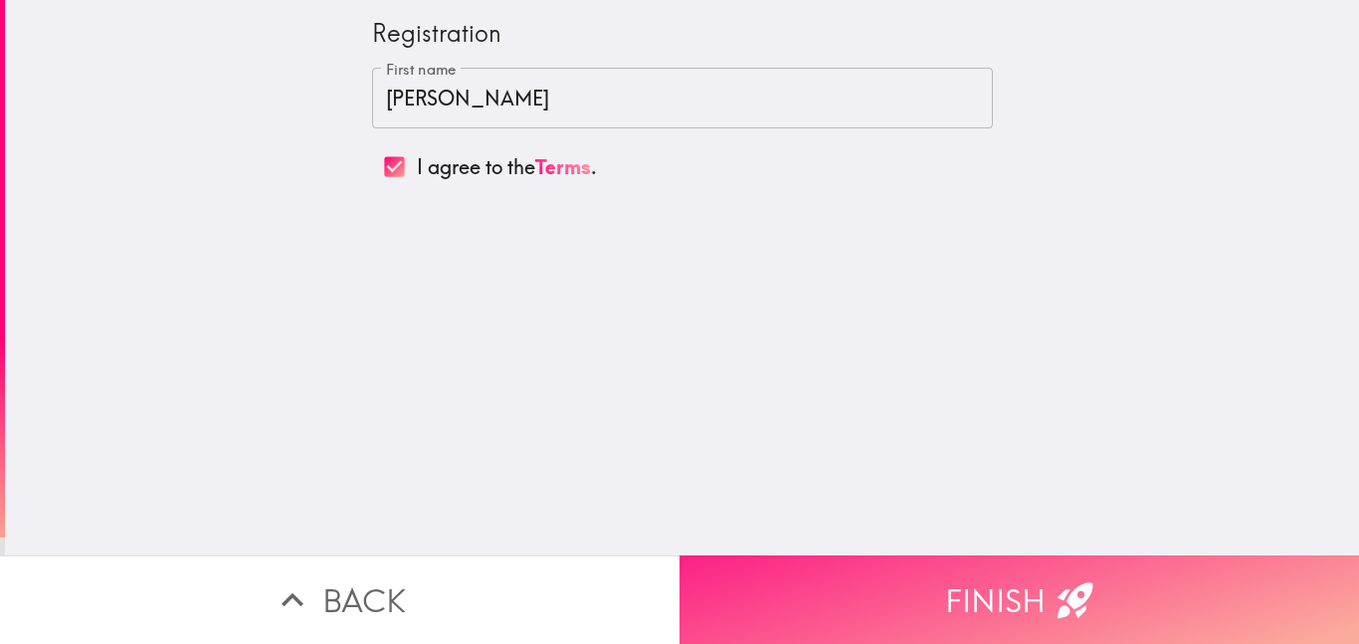
click at [1095, 580] on button "Finish" at bounding box center [1020, 599] width 680 height 89
